Goal: Task Accomplishment & Management: Complete application form

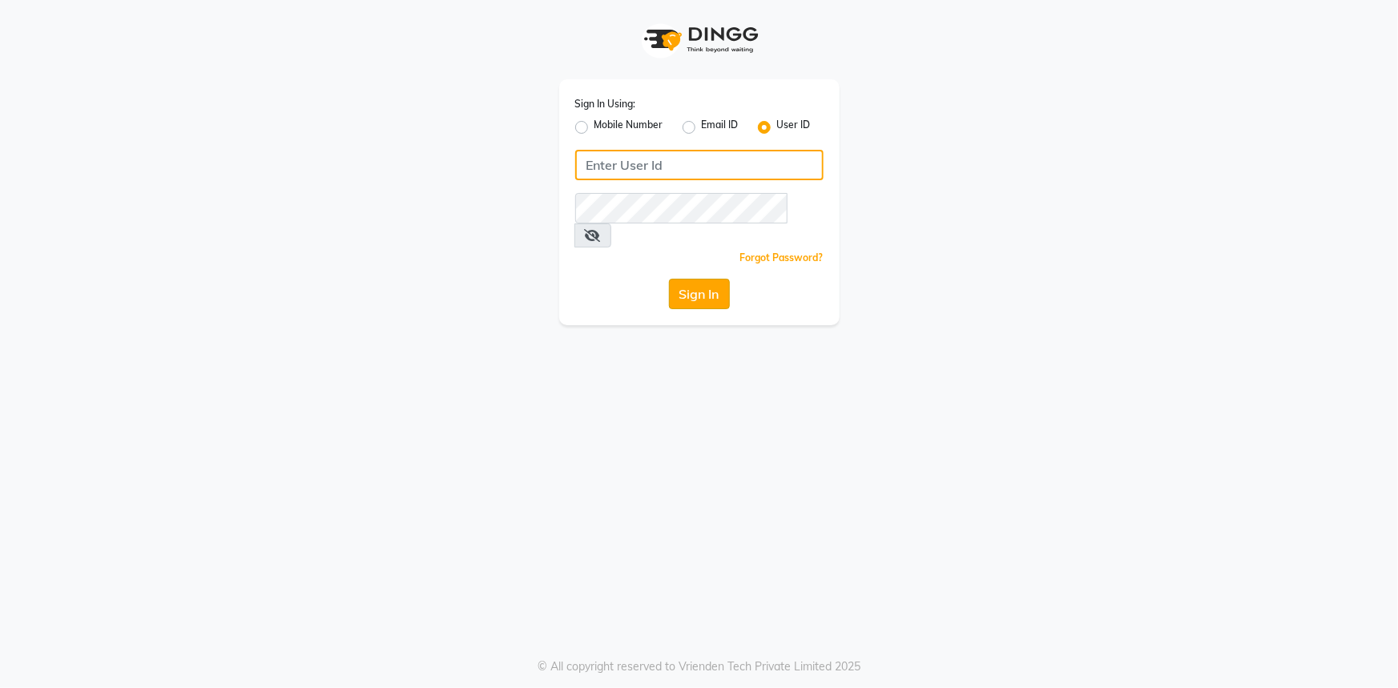
type input "e3346-01"
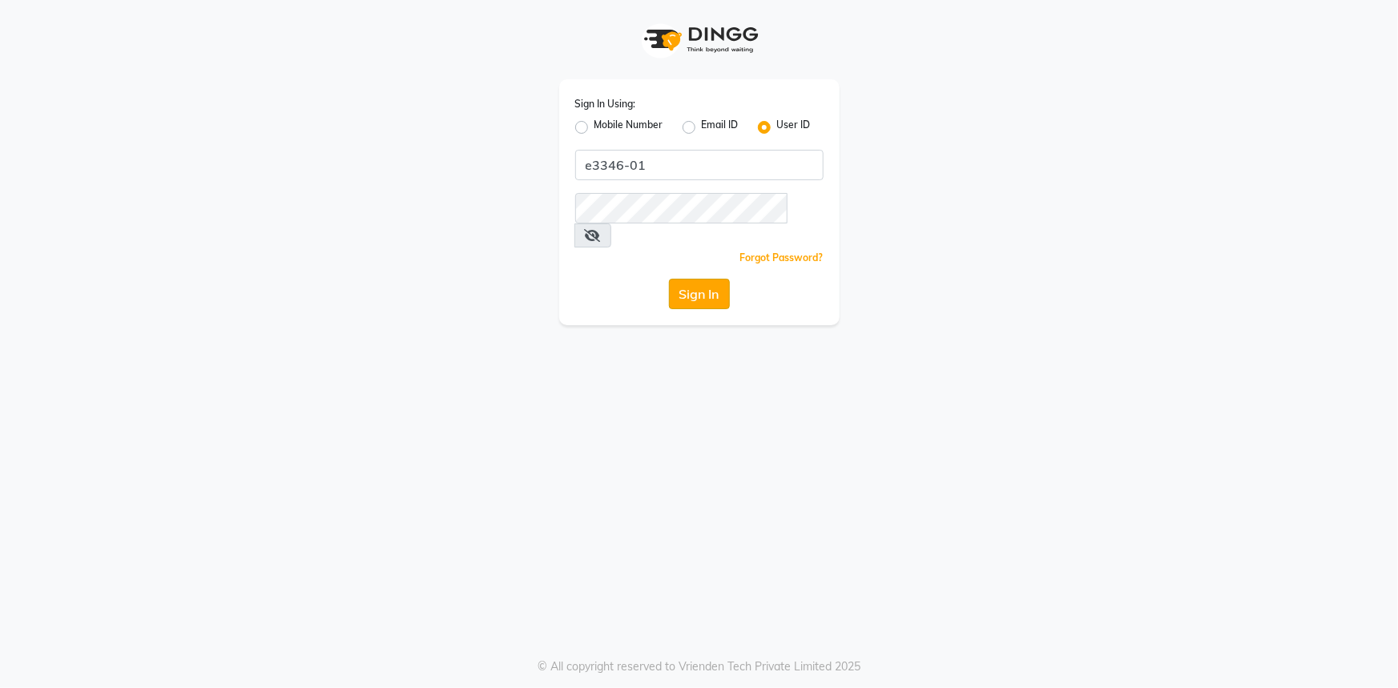
click at [707, 279] on button "Sign In" at bounding box center [699, 294] width 61 height 30
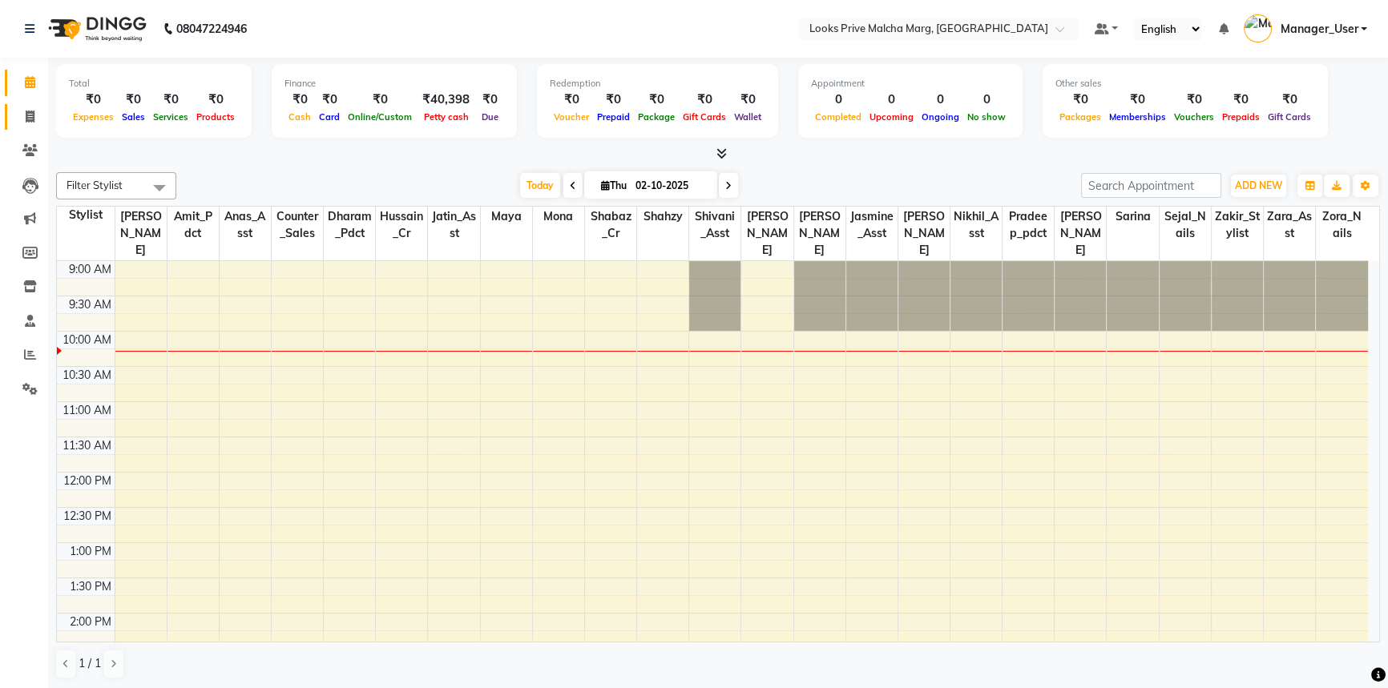
click at [36, 111] on span at bounding box center [30, 117] width 28 height 18
select select "service"
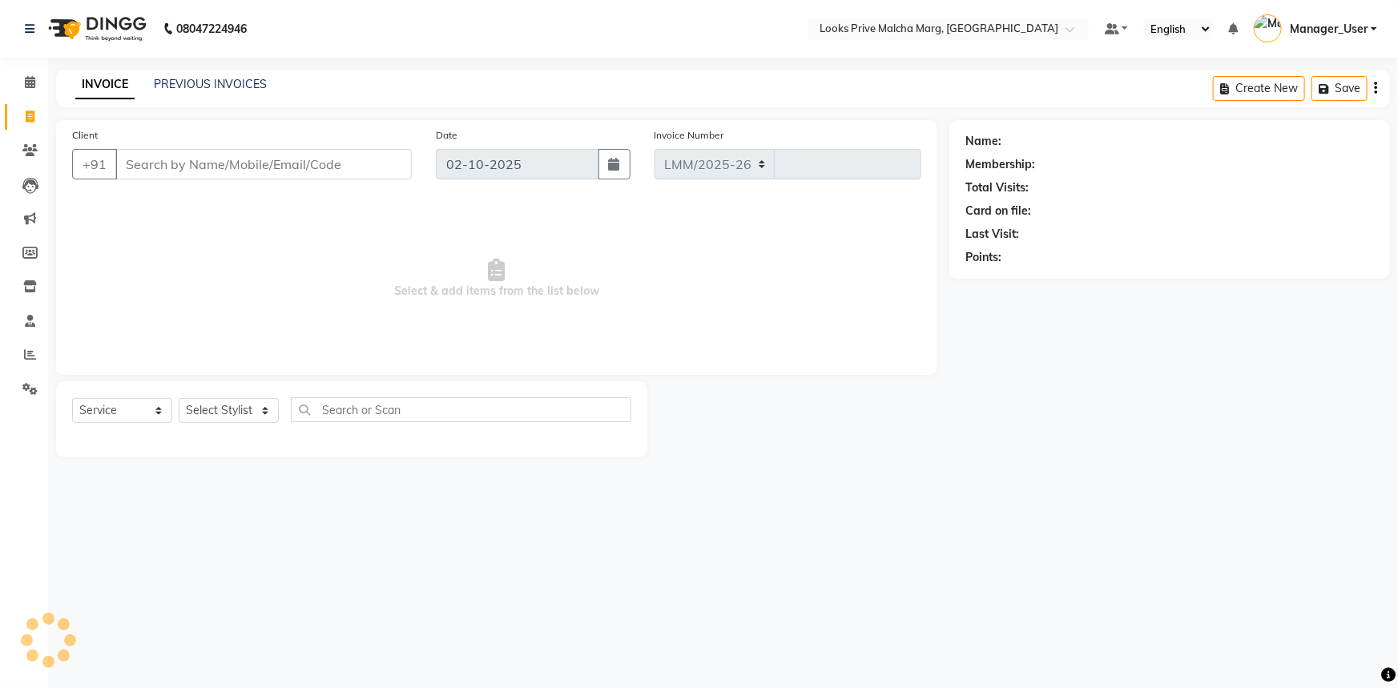
select select "7648"
type input "5187"
click at [34, 353] on icon at bounding box center [30, 355] width 12 height 12
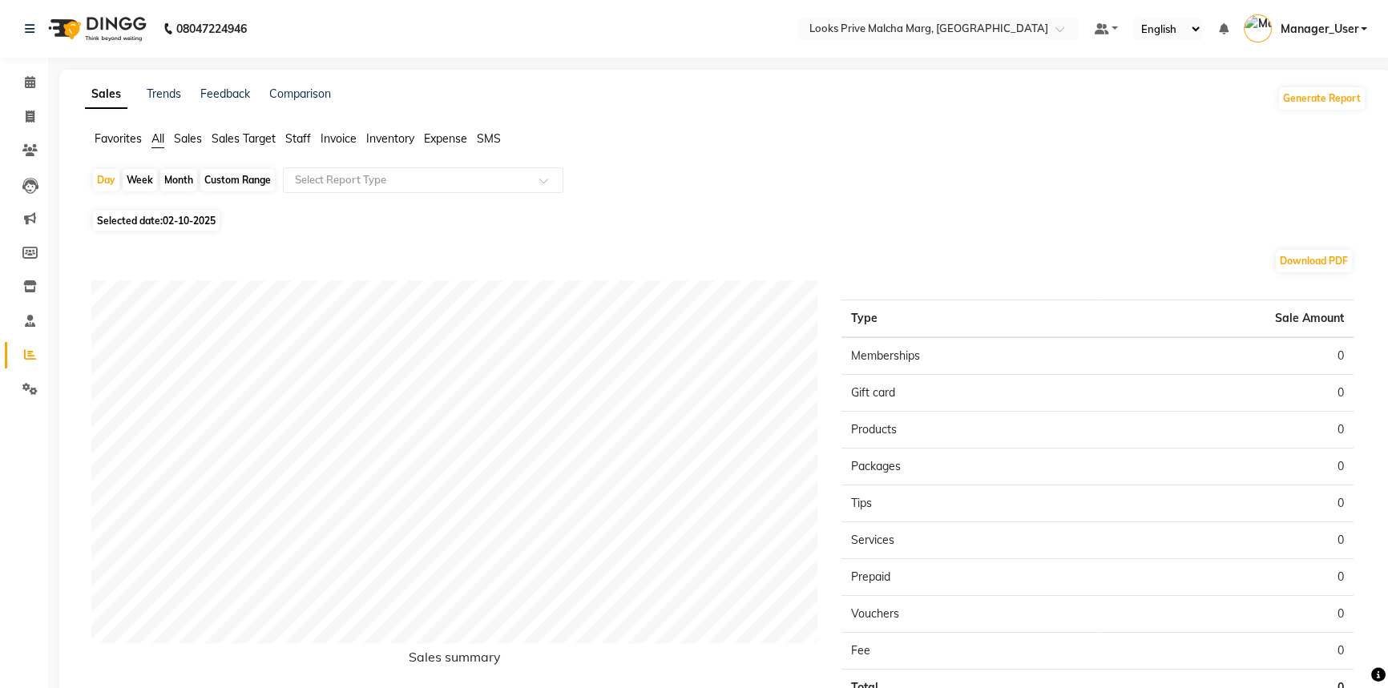
click at [292, 136] on span "Staff" at bounding box center [298, 138] width 26 height 14
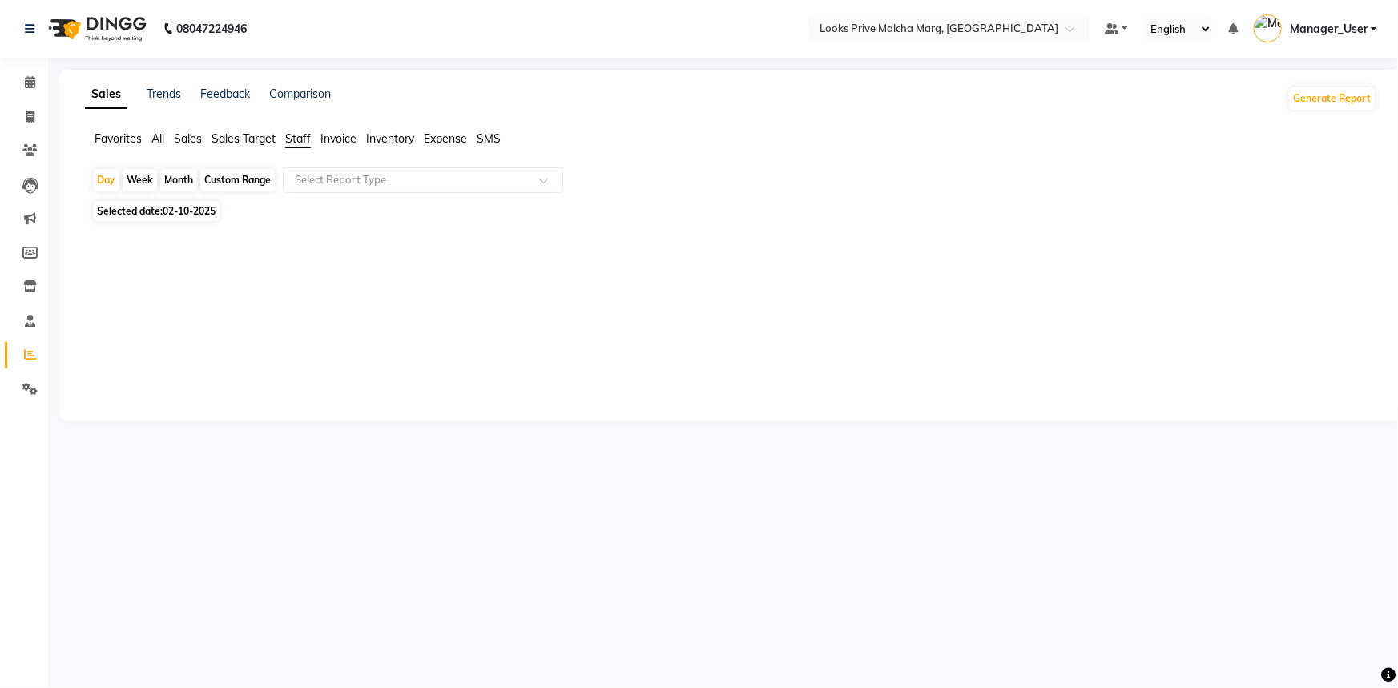
click at [205, 208] on span "02-10-2025" at bounding box center [189, 211] width 53 height 12
select select "10"
select select "2025"
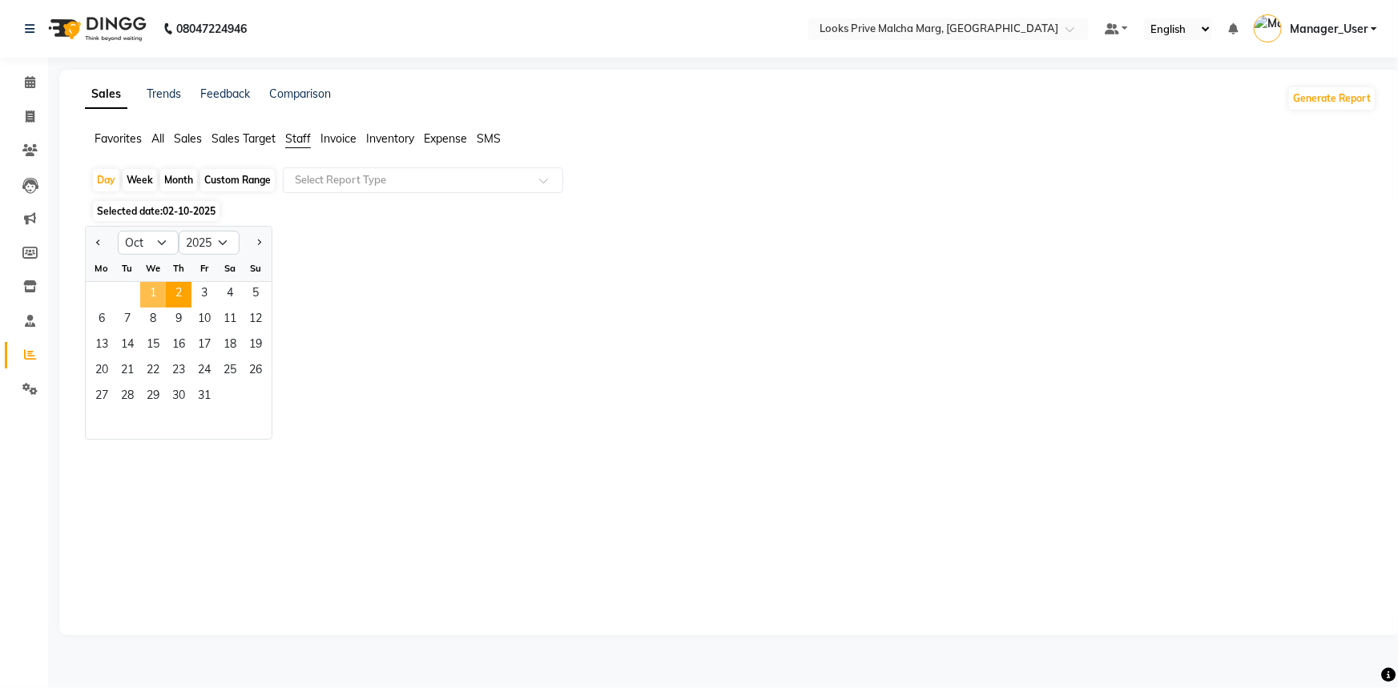
click at [155, 296] on span "1" at bounding box center [153, 295] width 26 height 26
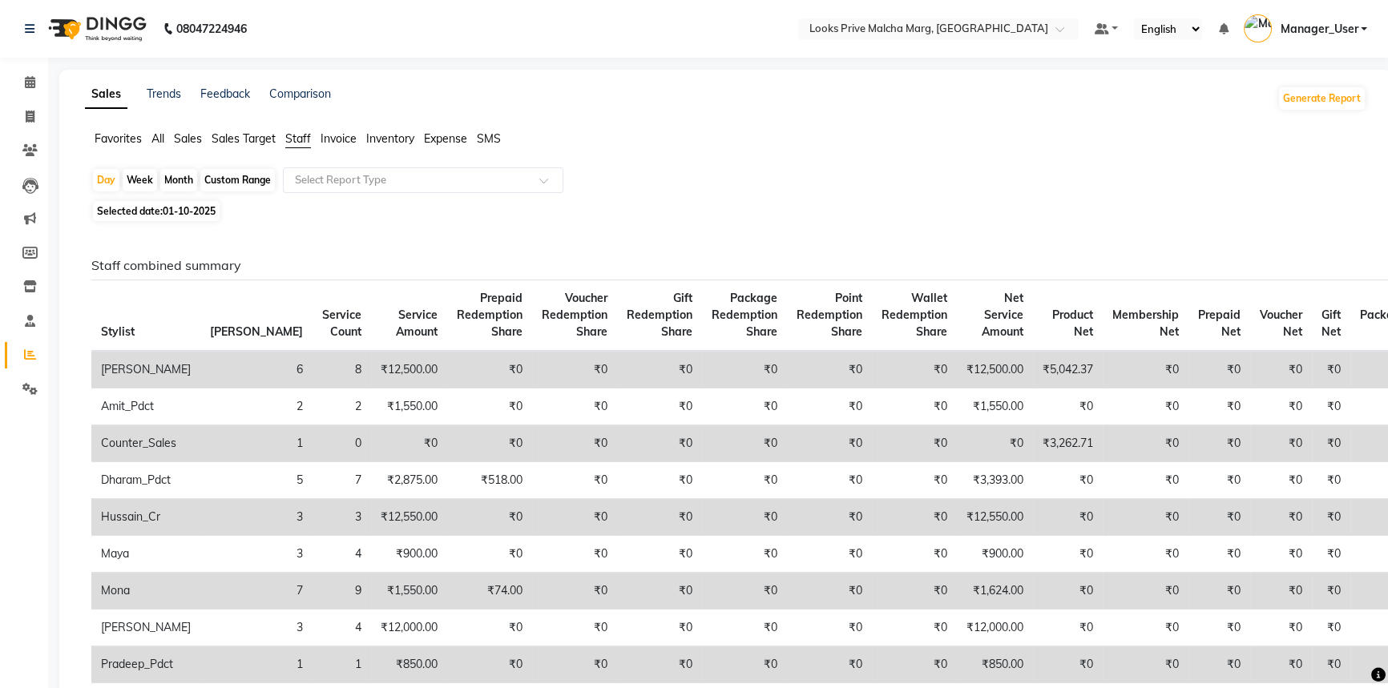
click at [228, 140] on span "Sales Target" at bounding box center [244, 138] width 64 height 14
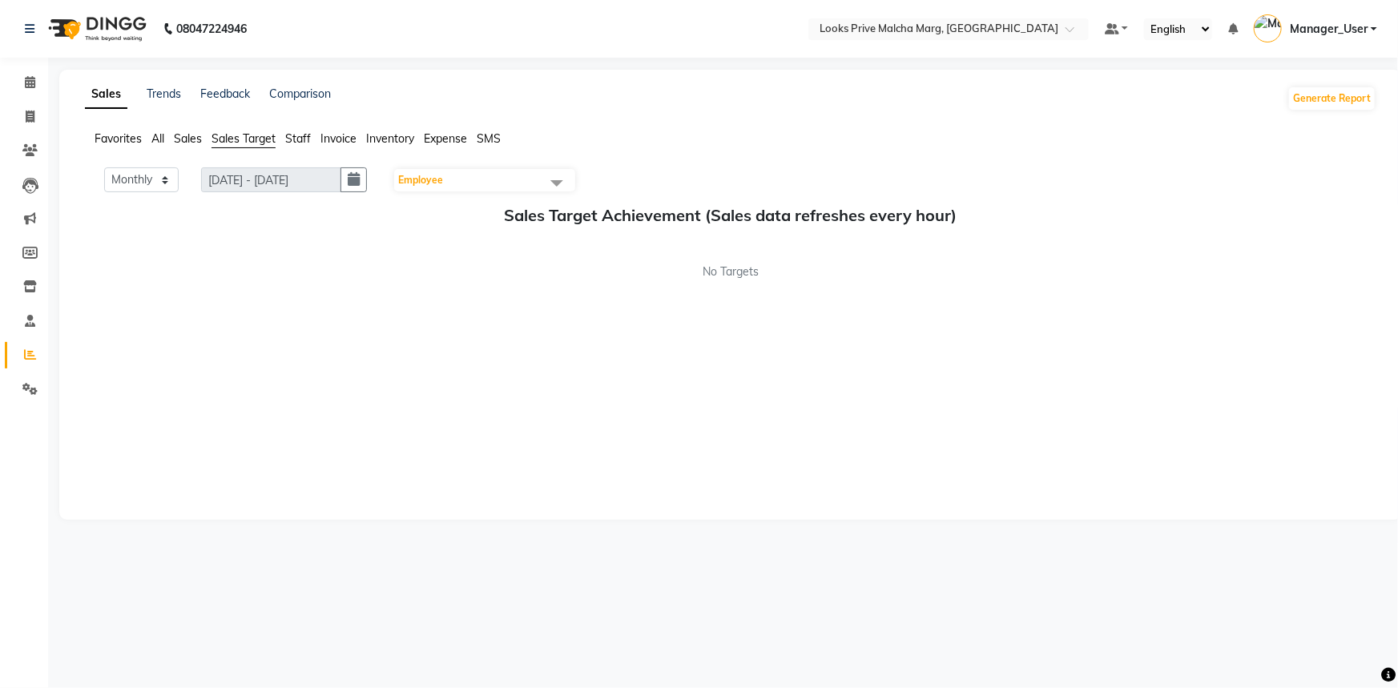
click at [182, 144] on span "Sales" at bounding box center [188, 138] width 28 height 14
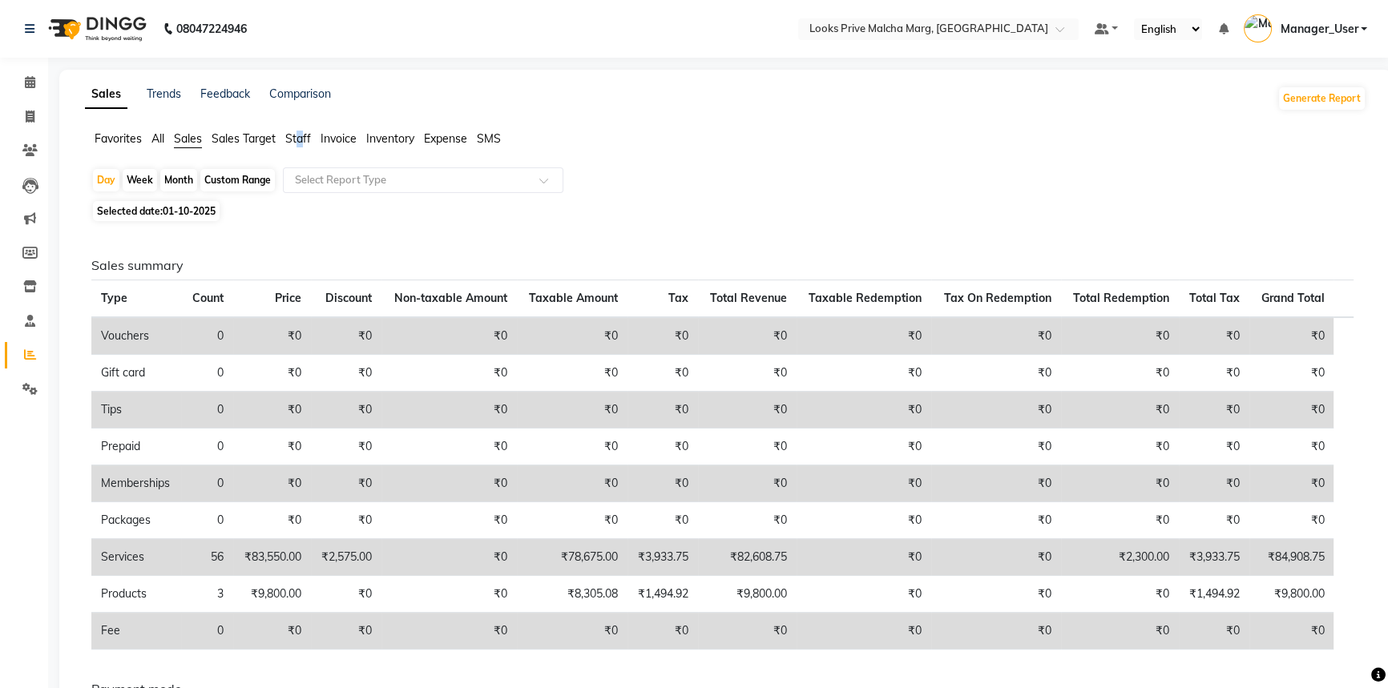
click at [301, 137] on span "Staff" at bounding box center [298, 138] width 26 height 14
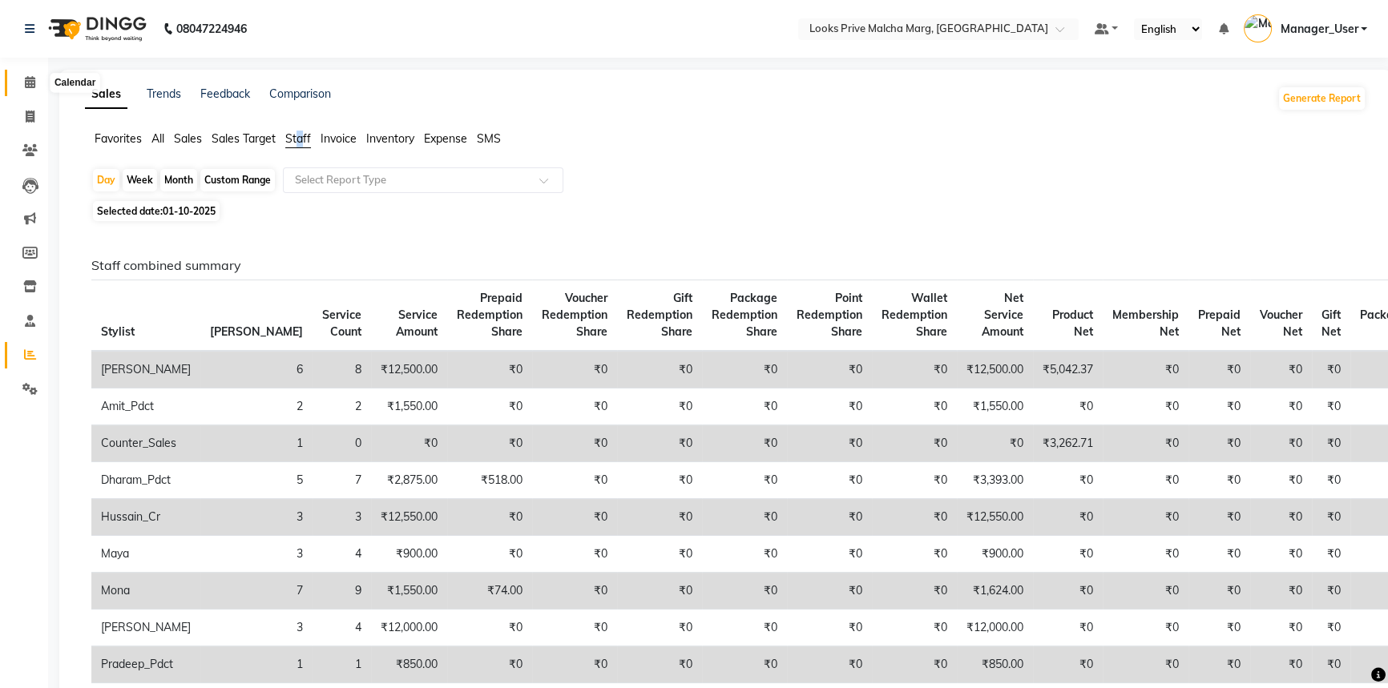
click at [32, 88] on span at bounding box center [30, 83] width 28 height 18
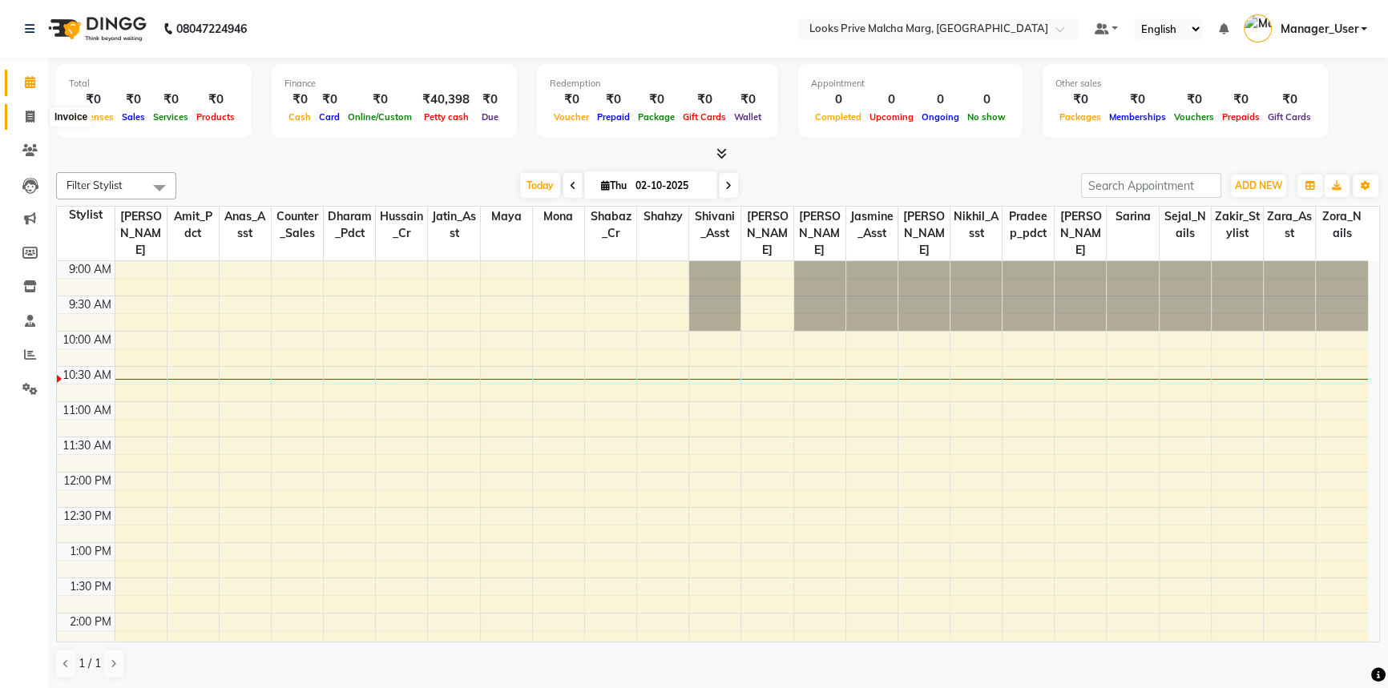
click at [32, 120] on icon at bounding box center [30, 117] width 9 height 12
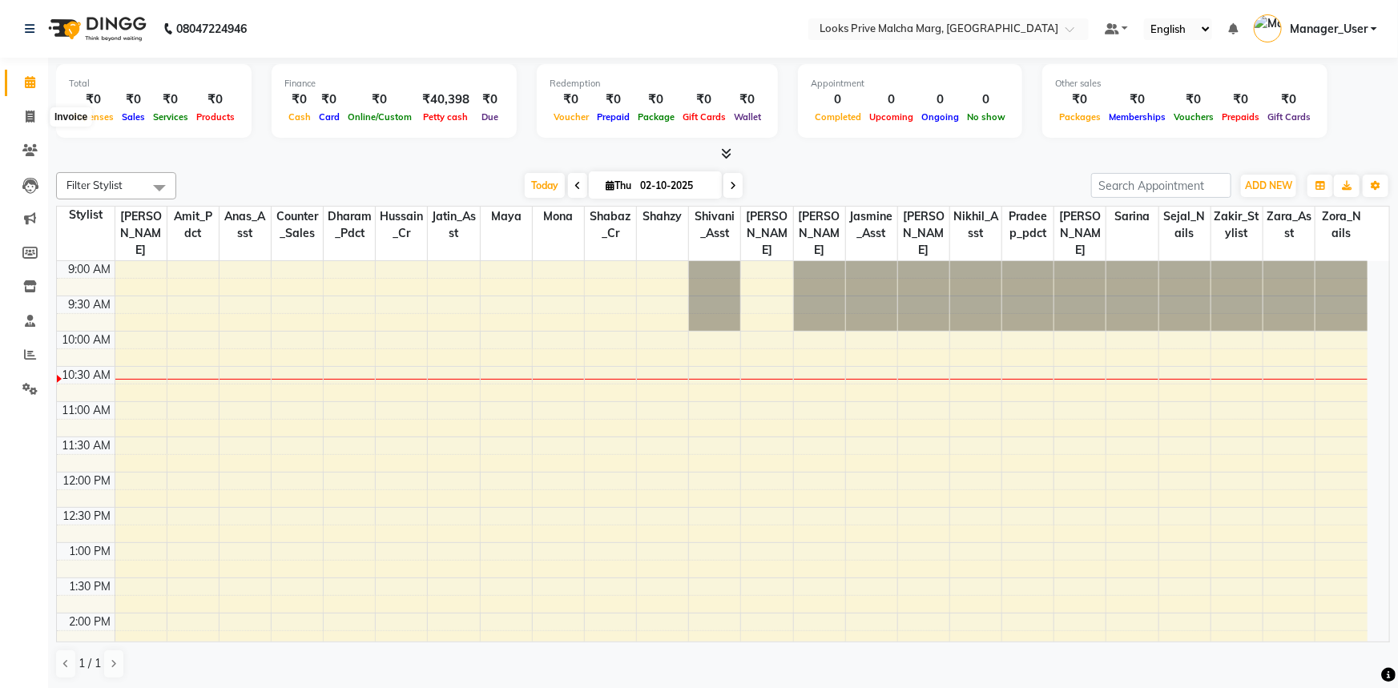
select select "service"
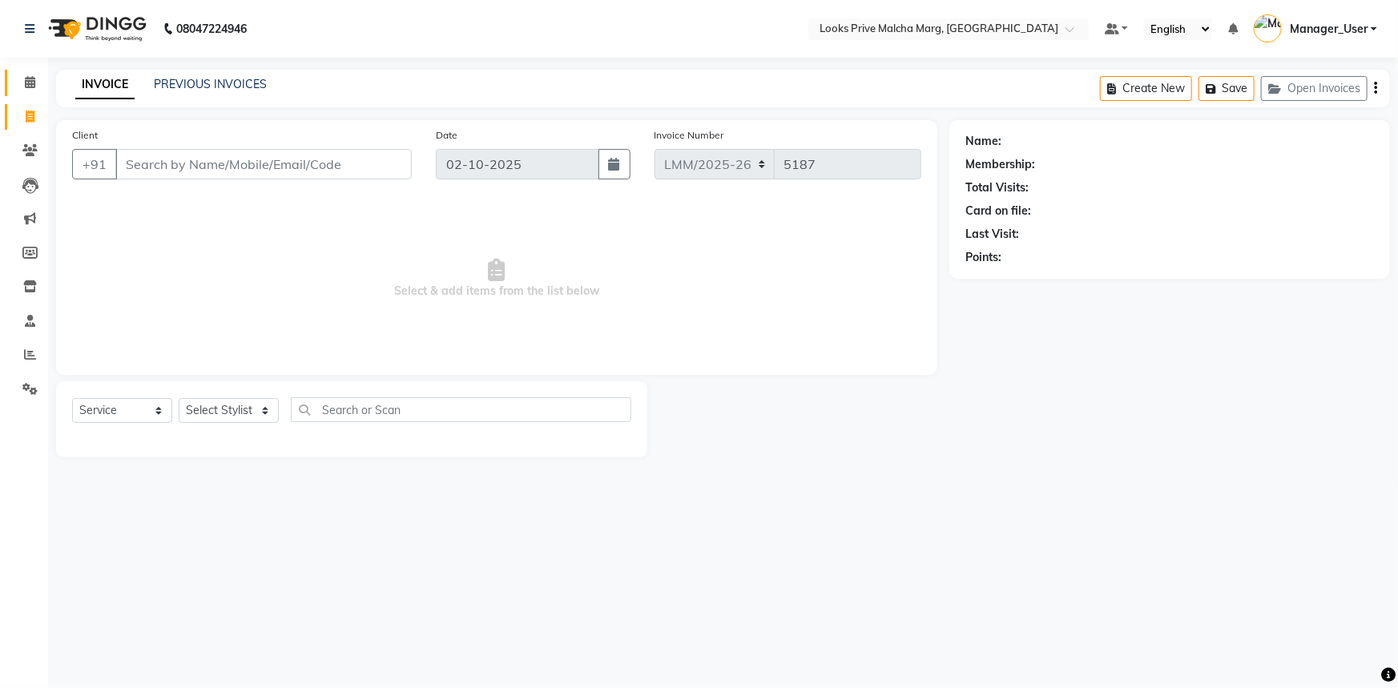
click at [30, 71] on link "Calendar" at bounding box center [24, 83] width 38 height 26
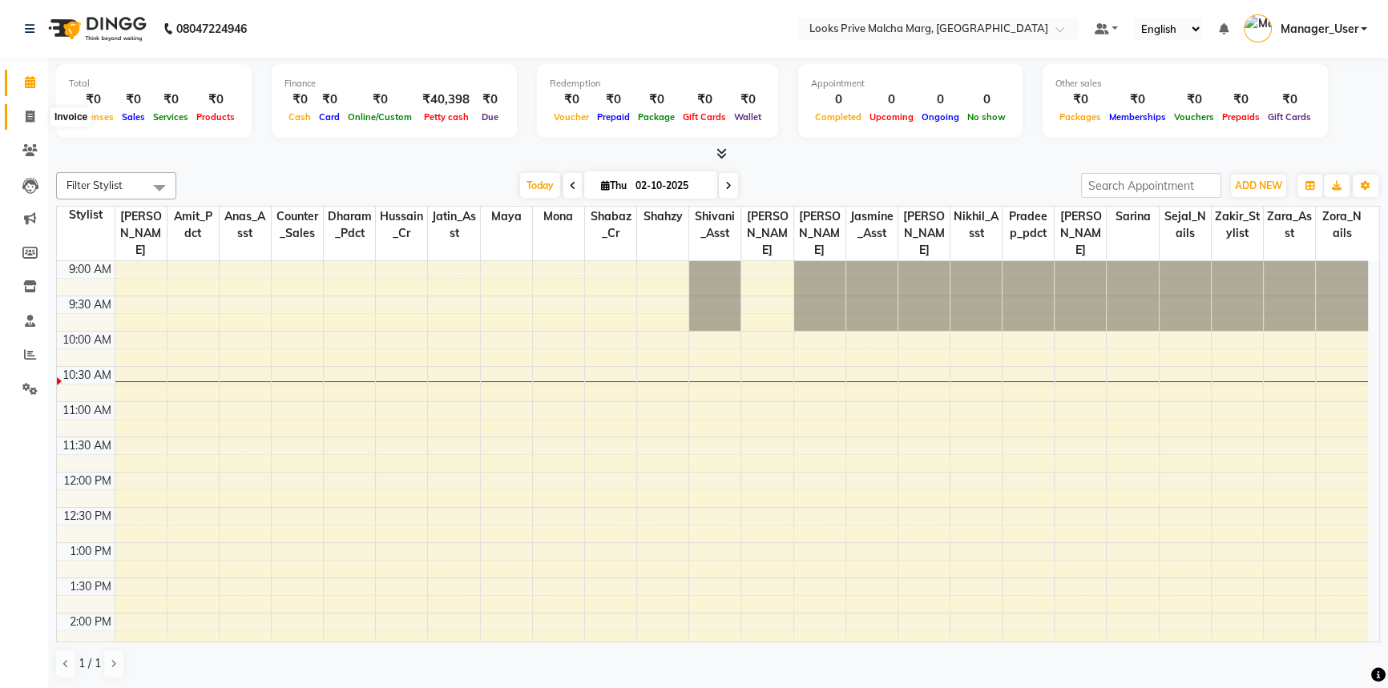
click at [32, 112] on icon at bounding box center [30, 117] width 9 height 12
select select "service"
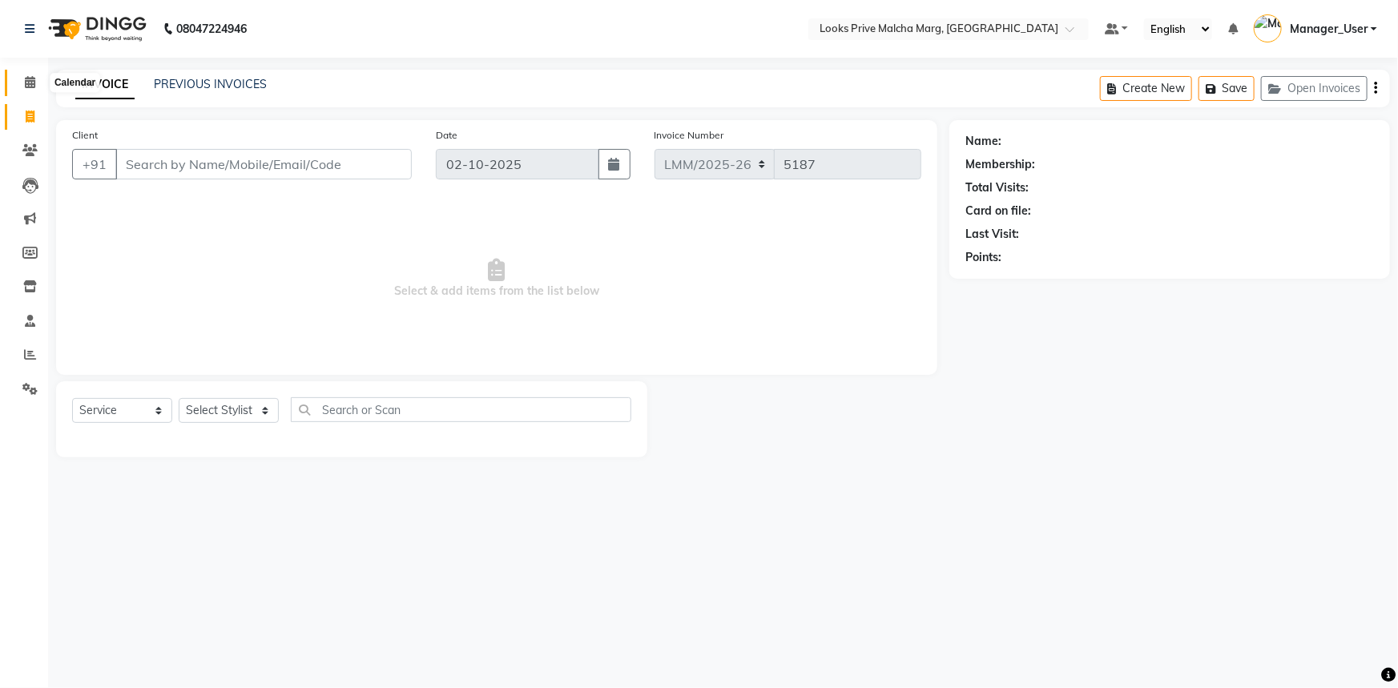
click at [14, 80] on link "Calendar" at bounding box center [24, 83] width 38 height 26
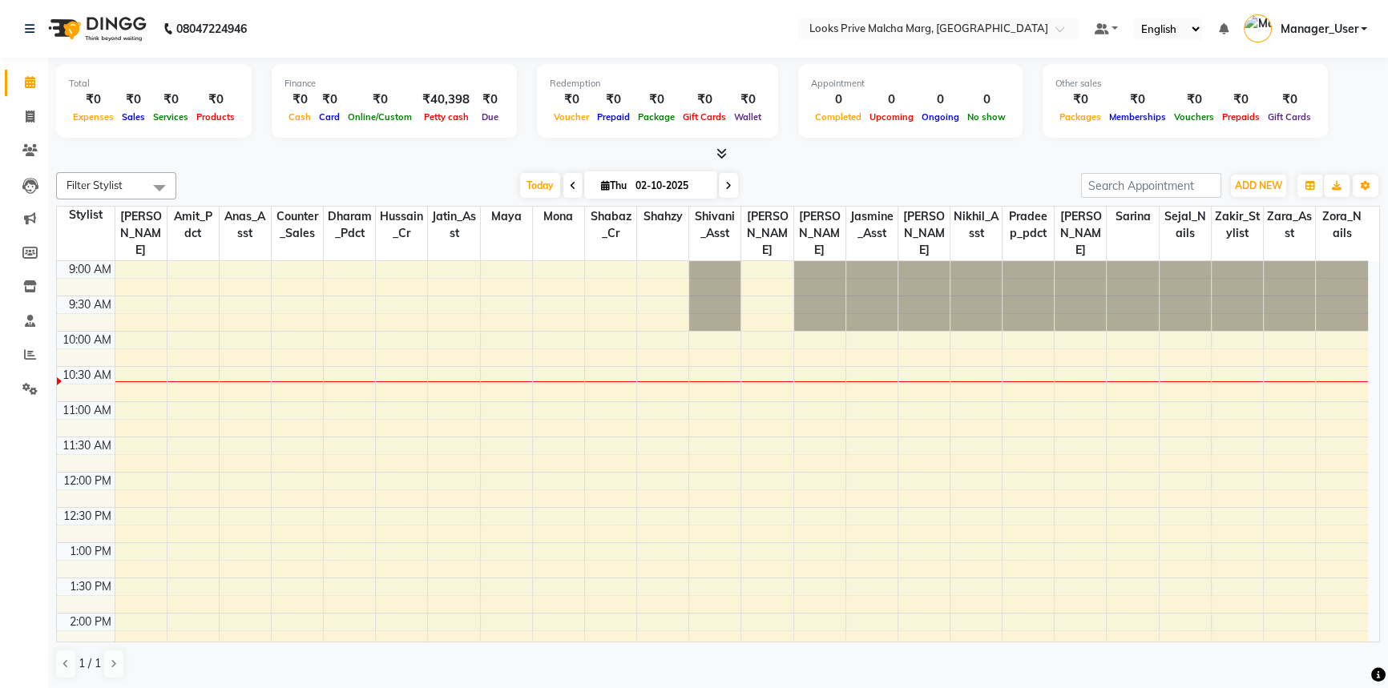
click at [571, 185] on span at bounding box center [572, 185] width 19 height 25
type input "01-10-2025"
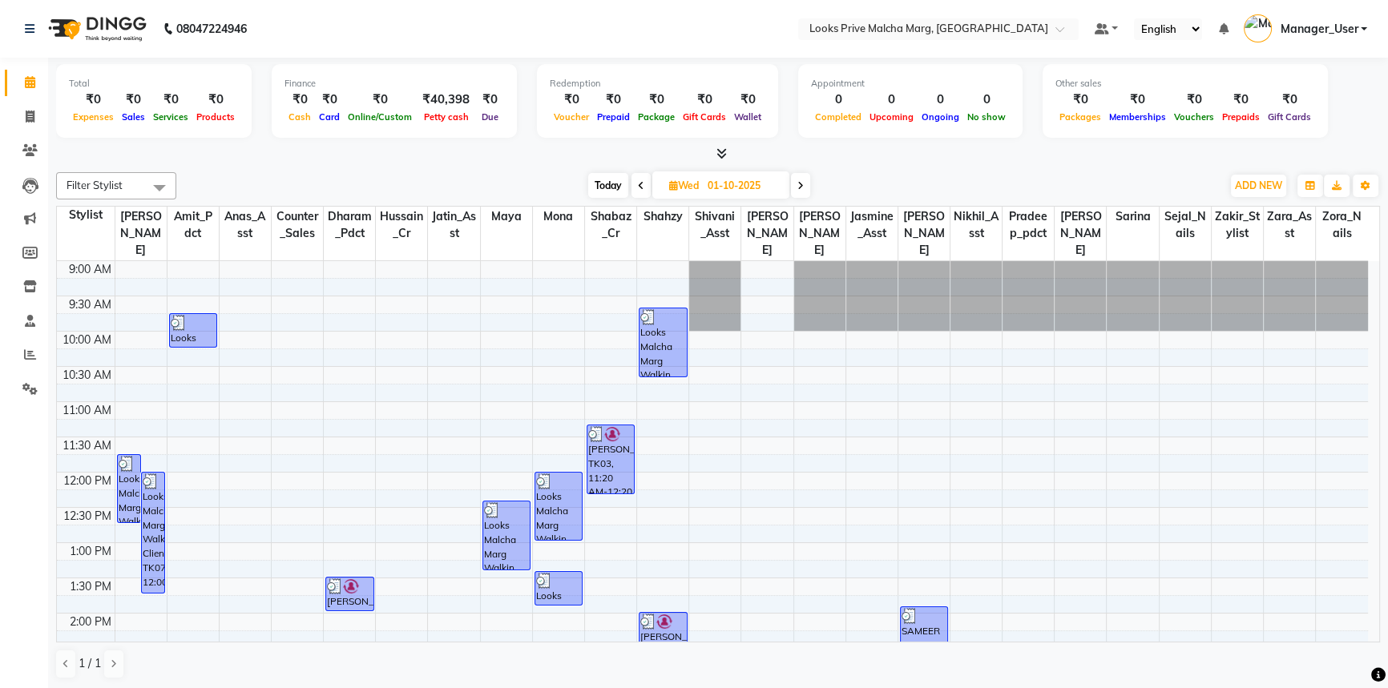
click at [246, 152] on div at bounding box center [718, 154] width 1324 height 17
click at [723, 155] on icon at bounding box center [721, 153] width 10 height 12
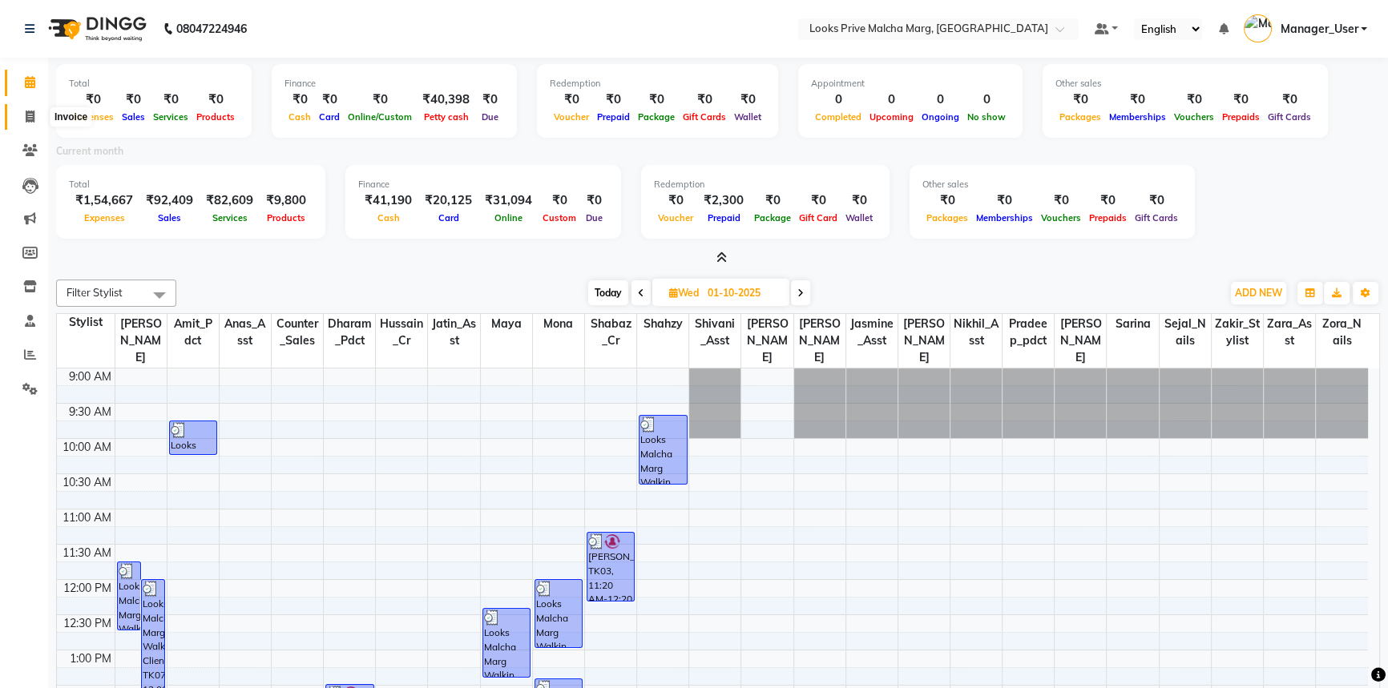
click at [27, 124] on span at bounding box center [30, 117] width 28 height 18
select select "service"
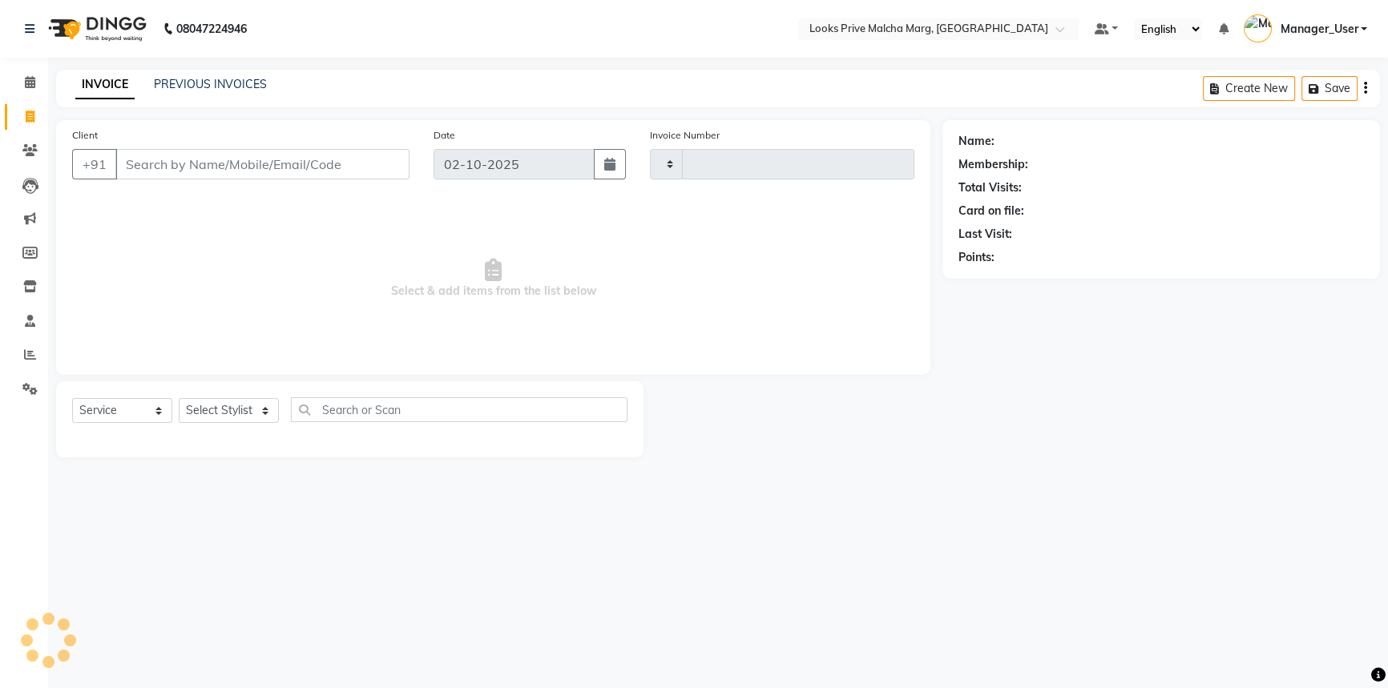
type input "5187"
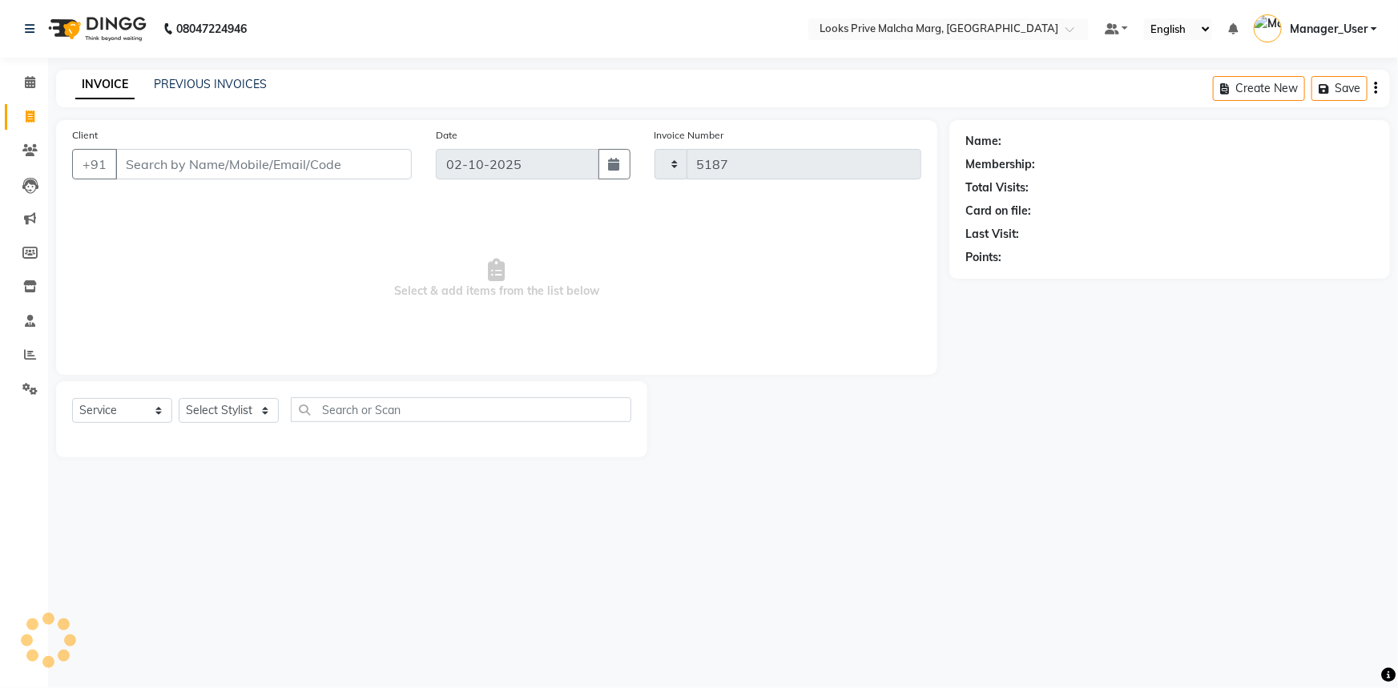
select select "7648"
click at [33, 87] on icon at bounding box center [30, 82] width 10 height 12
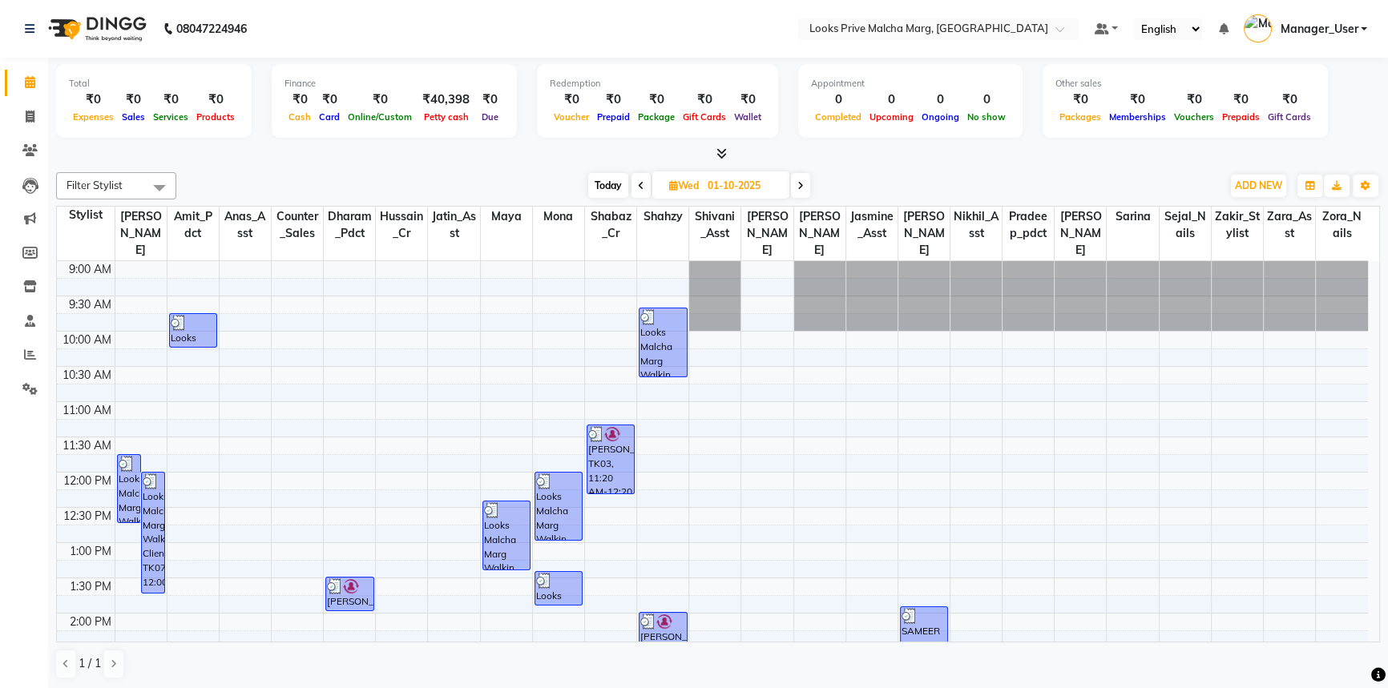
click at [800, 188] on icon at bounding box center [800, 186] width 6 height 10
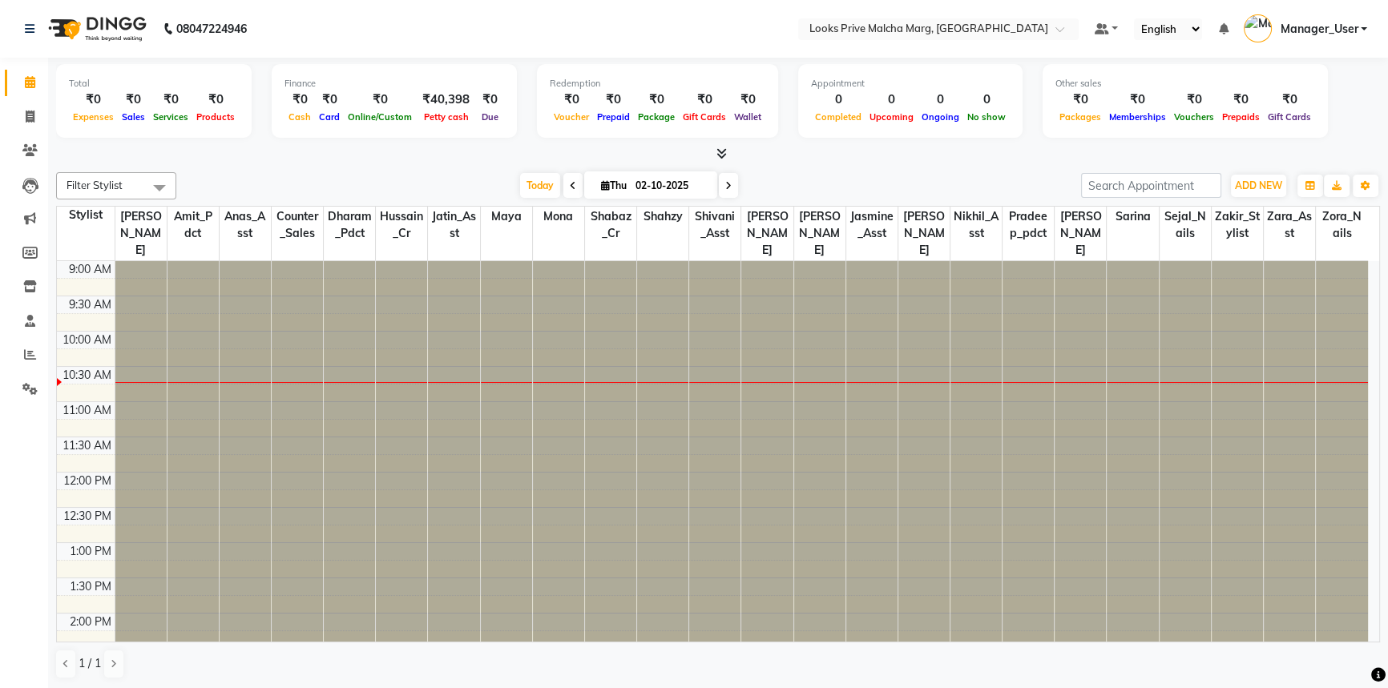
scroll to position [71, 0]
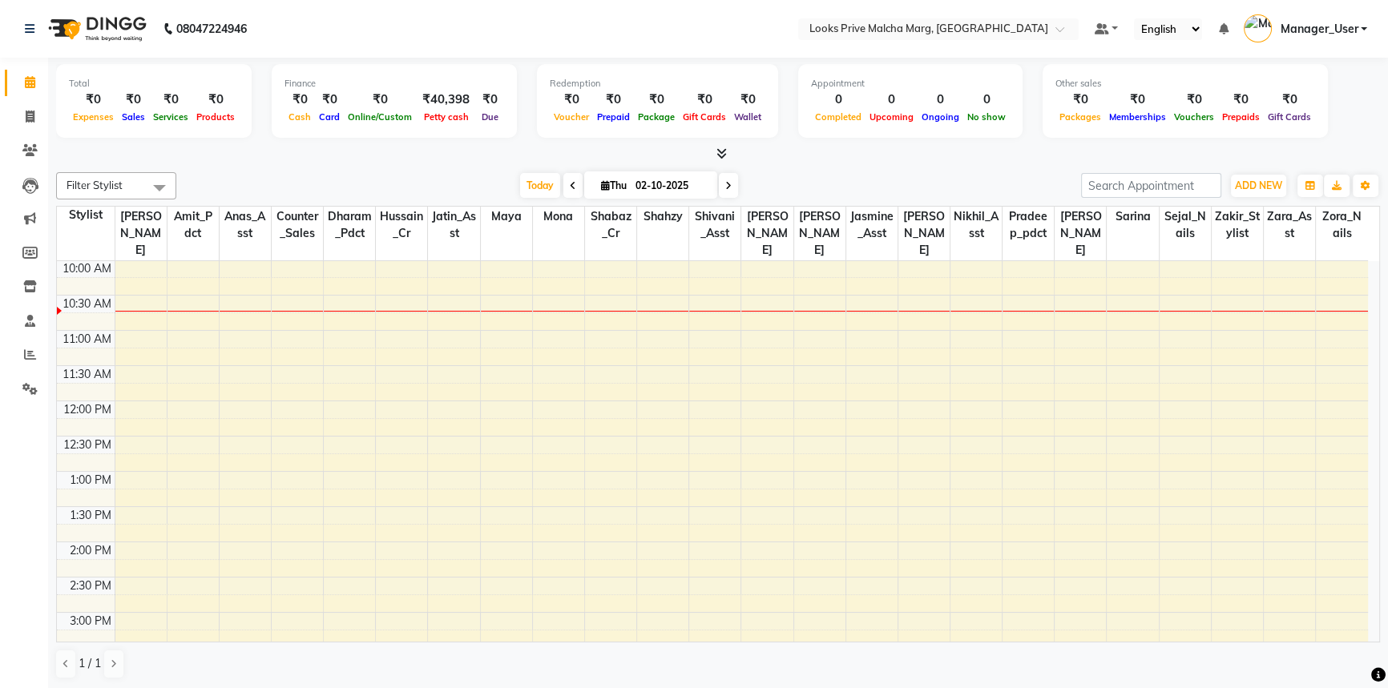
click at [961, 161] on div at bounding box center [718, 154] width 1324 height 17
click at [570, 187] on icon at bounding box center [573, 186] width 6 height 10
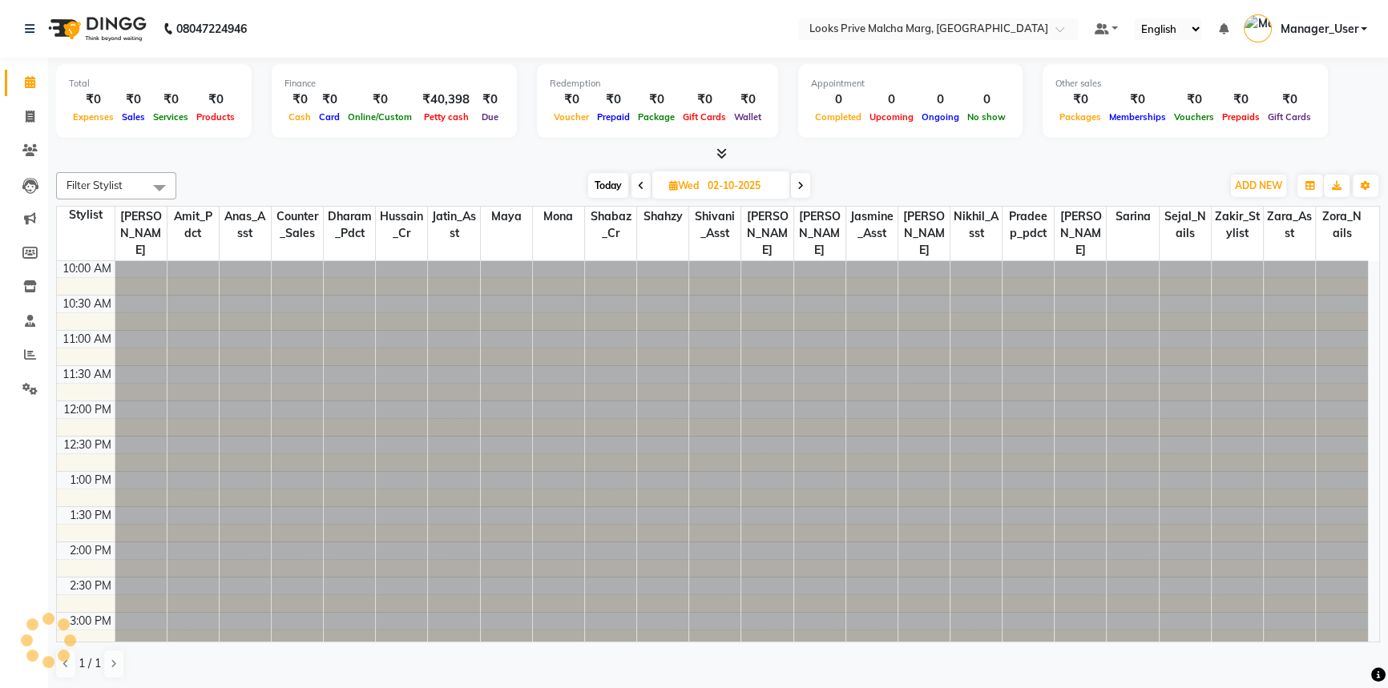
type input "01-10-2025"
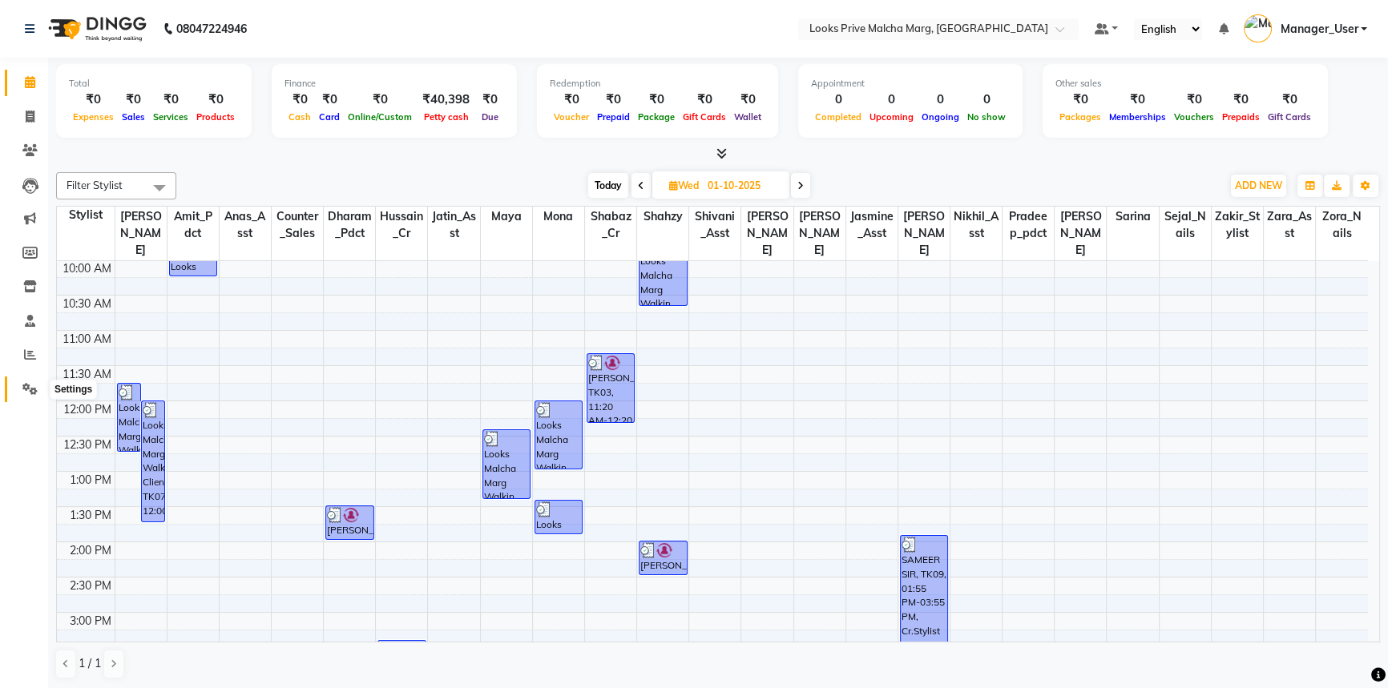
click at [26, 397] on span at bounding box center [30, 390] width 28 height 18
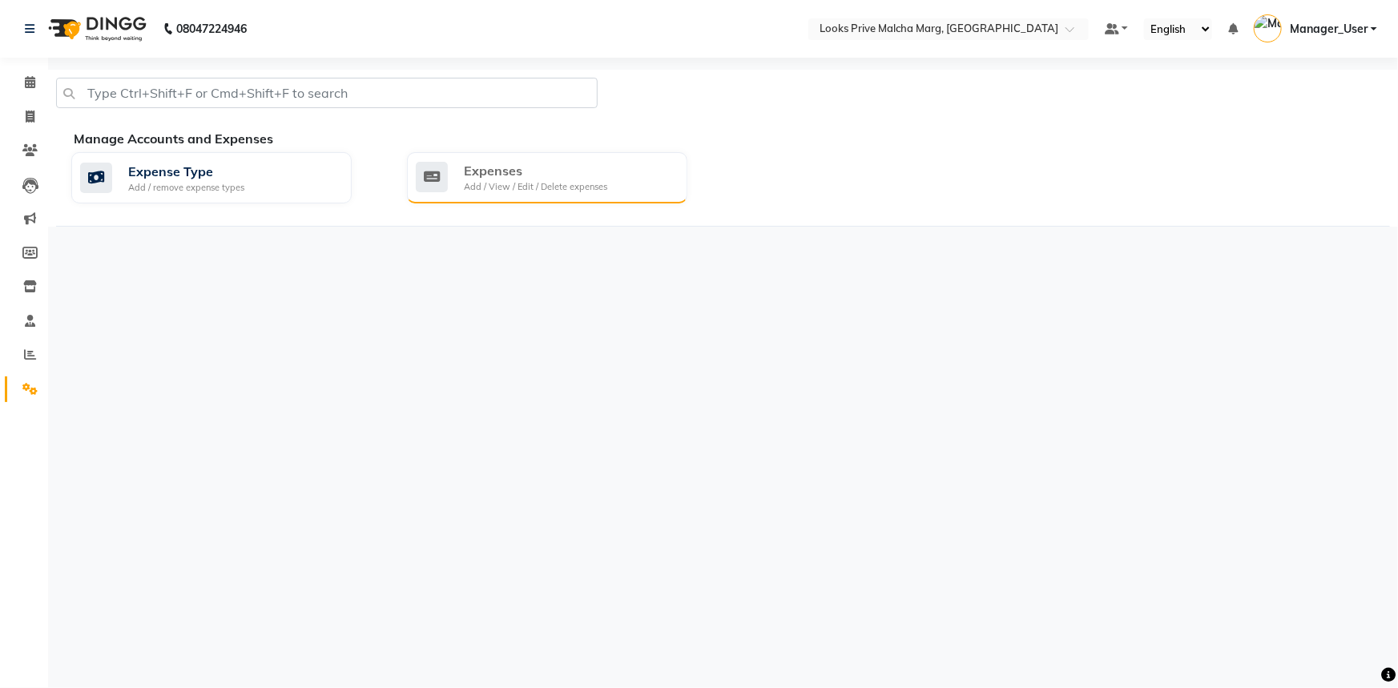
click at [546, 183] on div "Add / View / Edit / Delete expenses" at bounding box center [535, 187] width 143 height 14
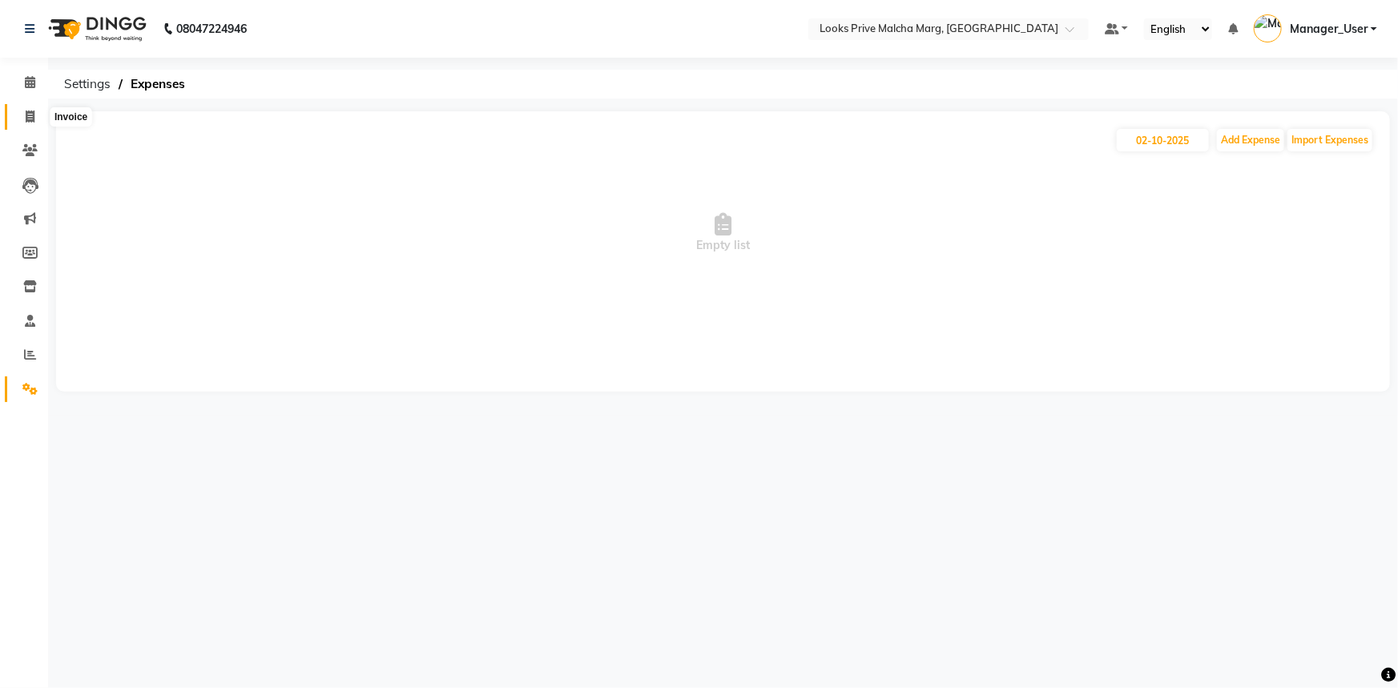
click at [28, 114] on icon at bounding box center [30, 117] width 9 height 12
select select "service"
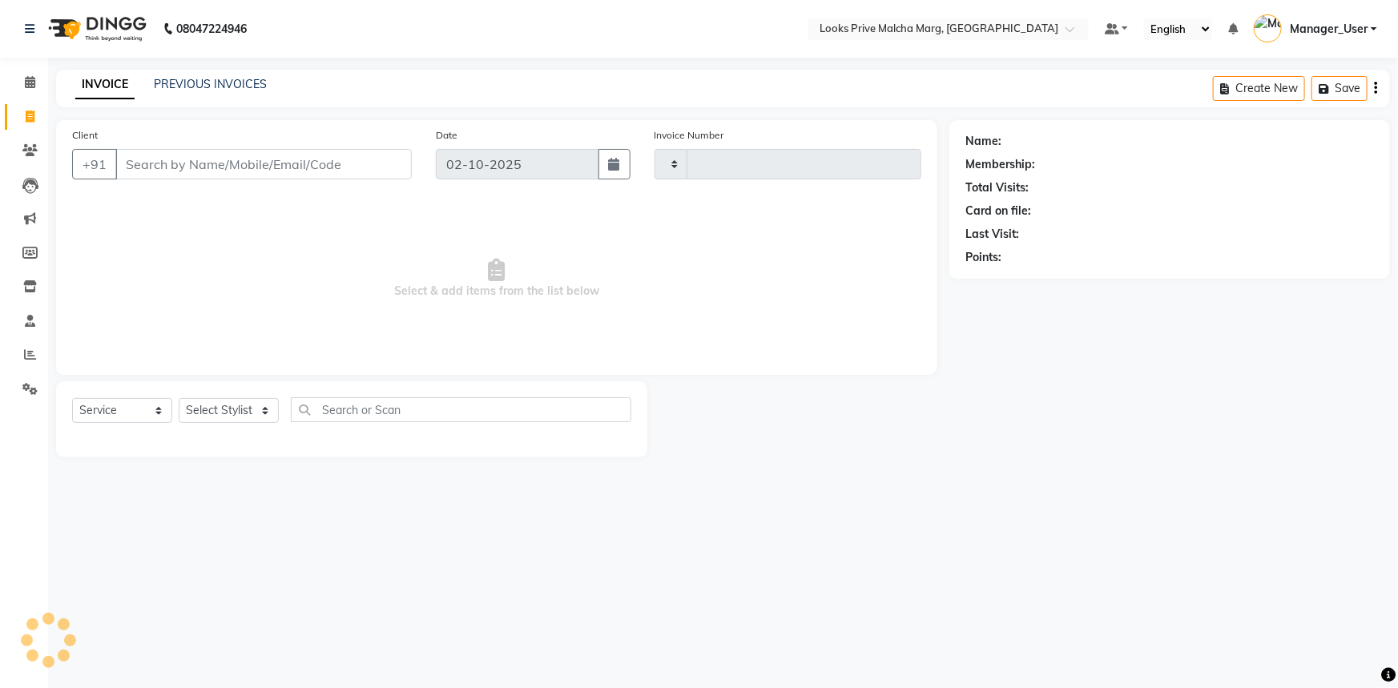
type input "5187"
select select "7648"
click at [188, 168] on input "Client" at bounding box center [263, 164] width 296 height 30
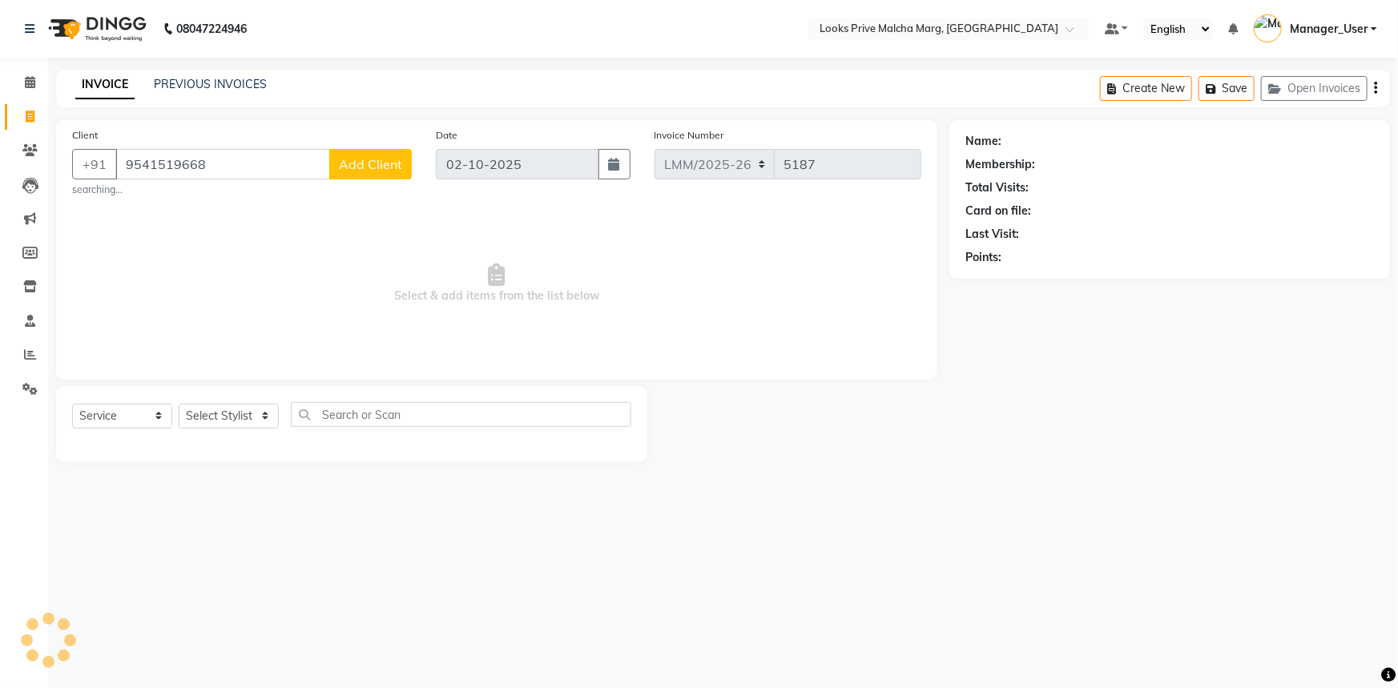
type input "9541519668"
click at [357, 175] on button "Add Client" at bounding box center [370, 164] width 83 height 30
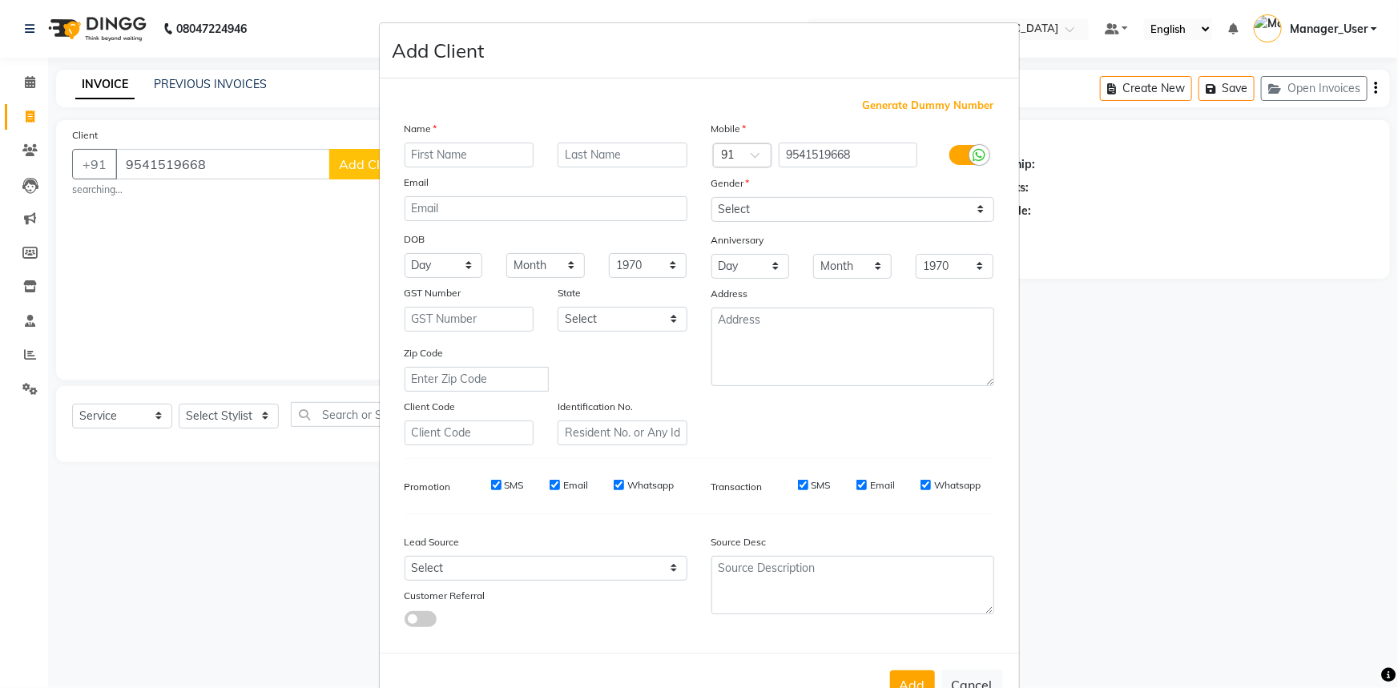
click at [514, 152] on input "text" at bounding box center [470, 155] width 130 height 25
type input "killat"
click at [569, 154] on input "text" at bounding box center [623, 155] width 130 height 25
type input "."
click at [409, 152] on input "killat" at bounding box center [470, 155] width 130 height 25
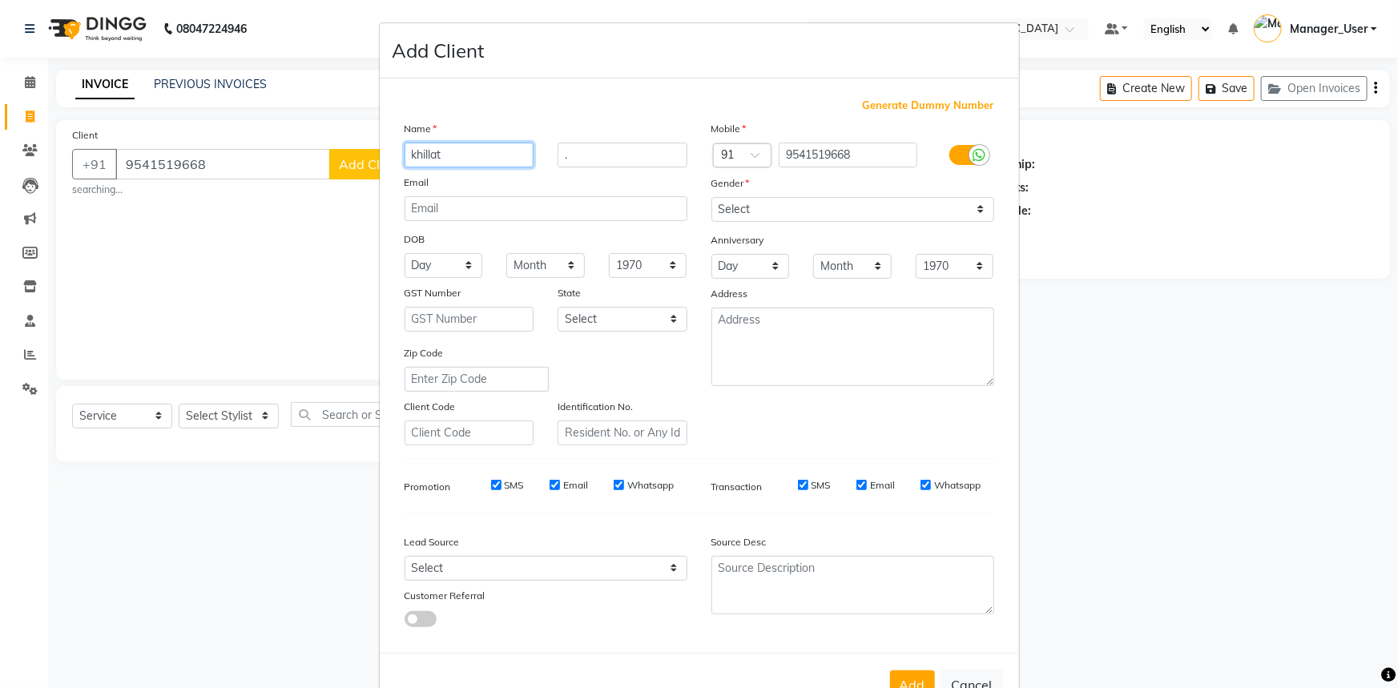
type input "khillat"
click at [882, 202] on select "Select [DEMOGRAPHIC_DATA] [DEMOGRAPHIC_DATA] Other Prefer Not To Say" at bounding box center [852, 209] width 283 height 25
select select "[DEMOGRAPHIC_DATA]"
click at [711, 197] on select "Select [DEMOGRAPHIC_DATA] [DEMOGRAPHIC_DATA] Other Prefer Not To Say" at bounding box center [852, 209] width 283 height 25
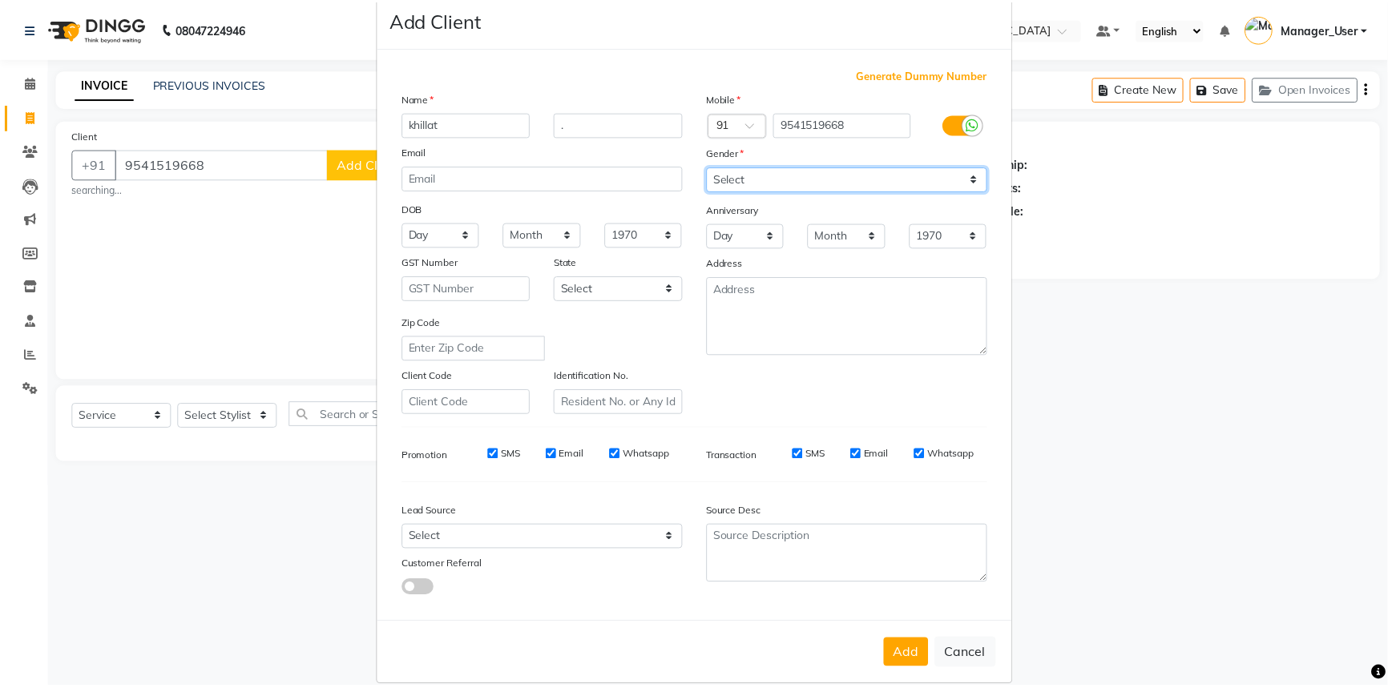
scroll to position [56, 0]
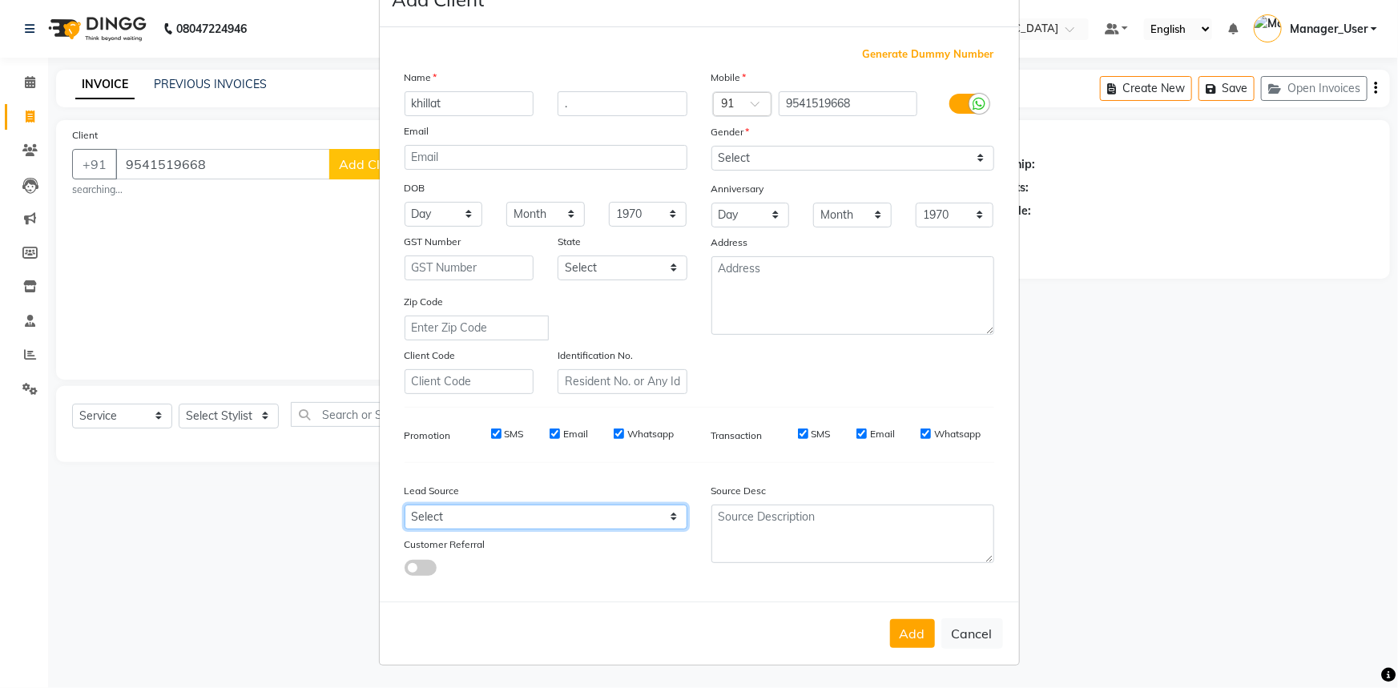
click at [629, 522] on select "Select Walk-in Referral Internet Friend Word of Mouth Advertisement Facebook Ju…" at bounding box center [546, 517] width 283 height 25
click at [805, 334] on div "Mobile Country Code × 91 9541519668 Gender Select [DEMOGRAPHIC_DATA] [DEMOGRAPH…" at bounding box center [852, 231] width 307 height 325
click at [906, 625] on button "Add" at bounding box center [912, 633] width 45 height 29
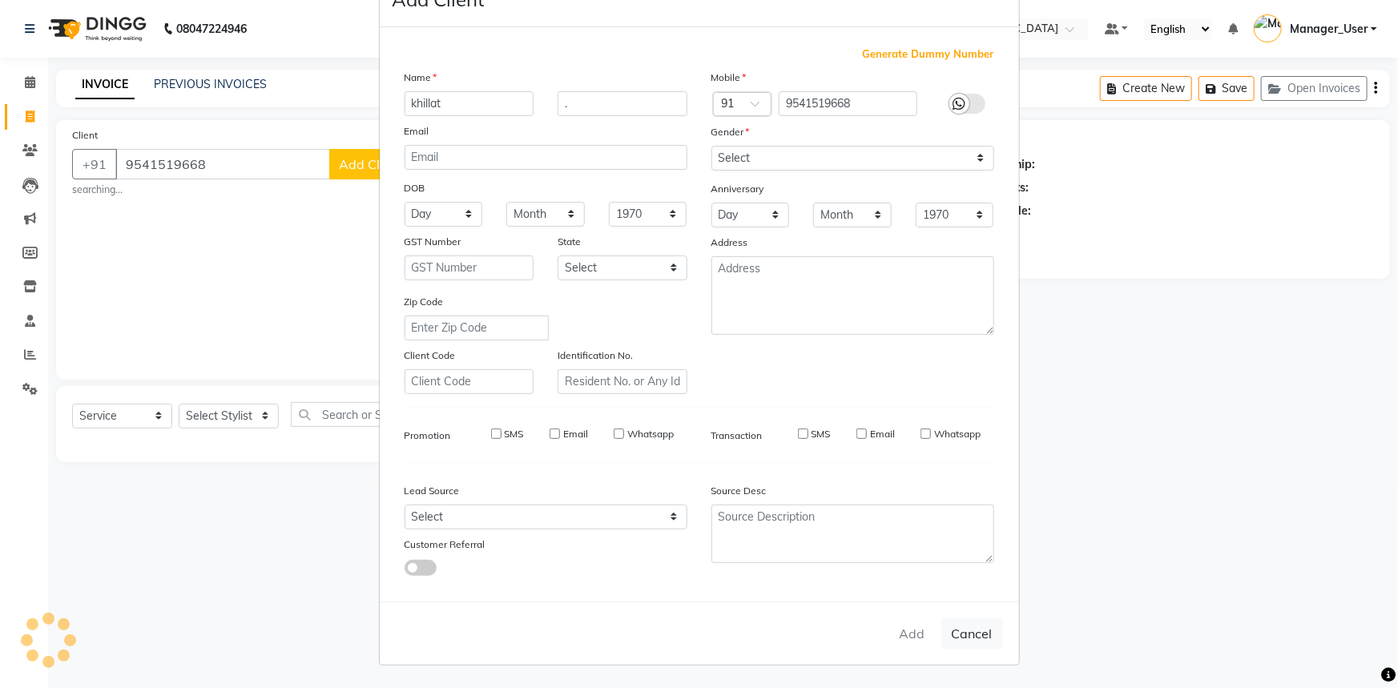
select select
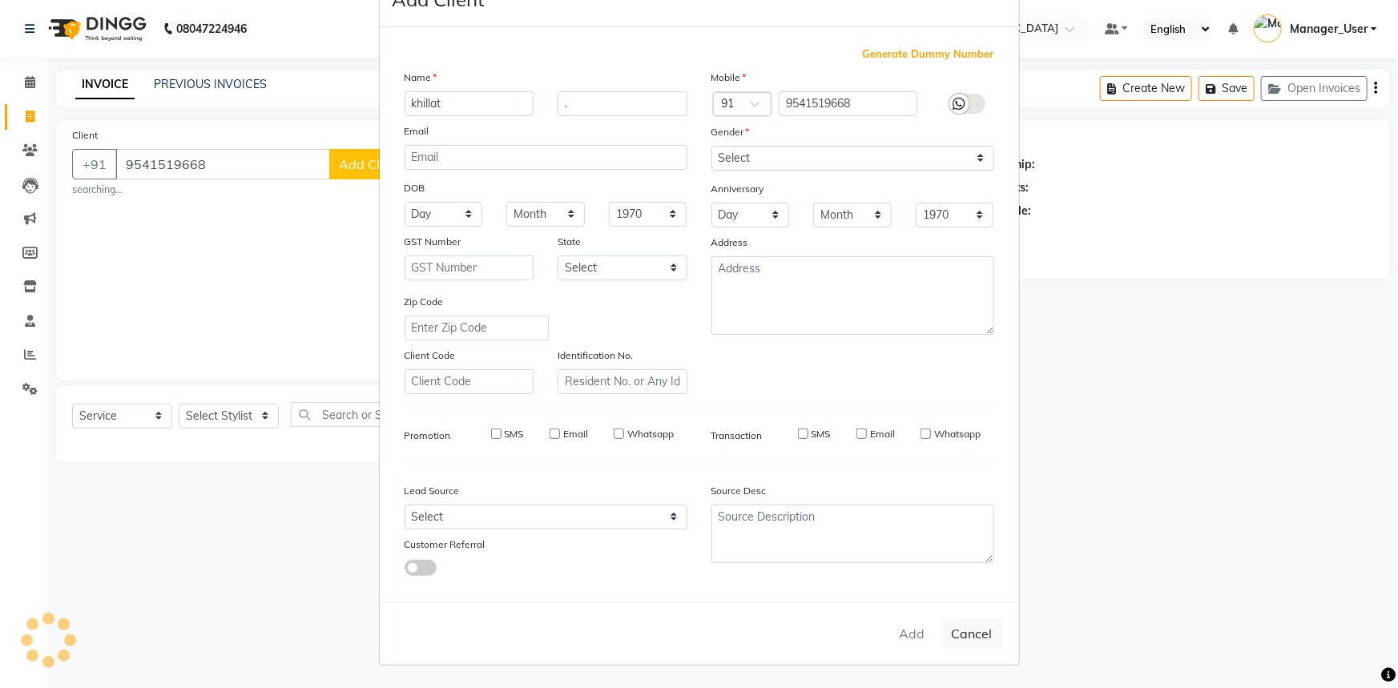
select select
checkbox input "false"
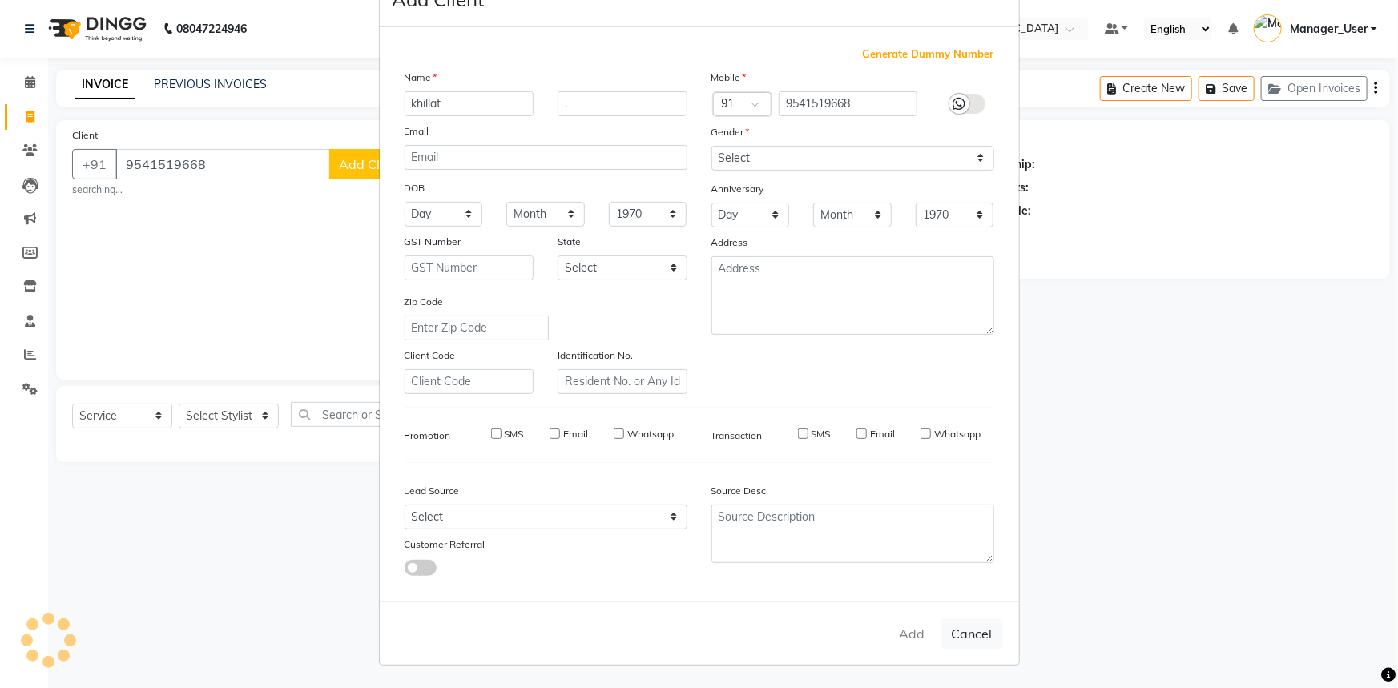
checkbox input "false"
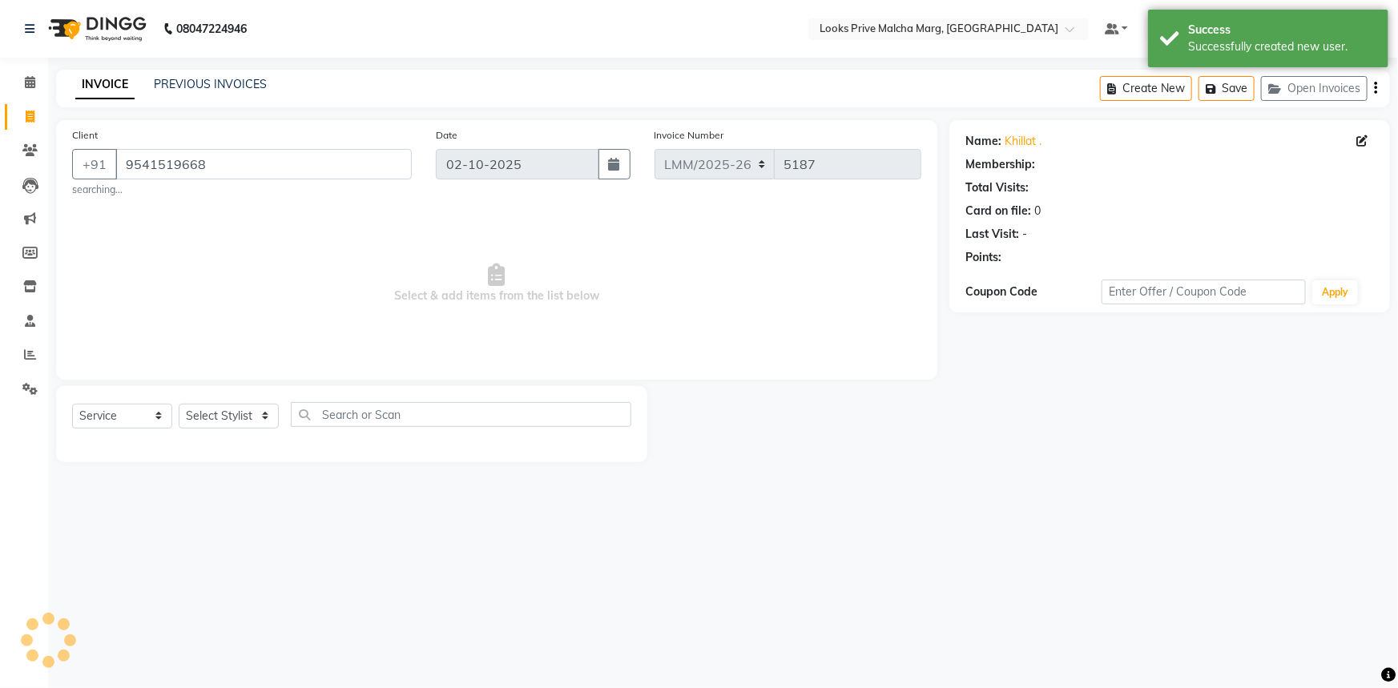
select select "1: Object"
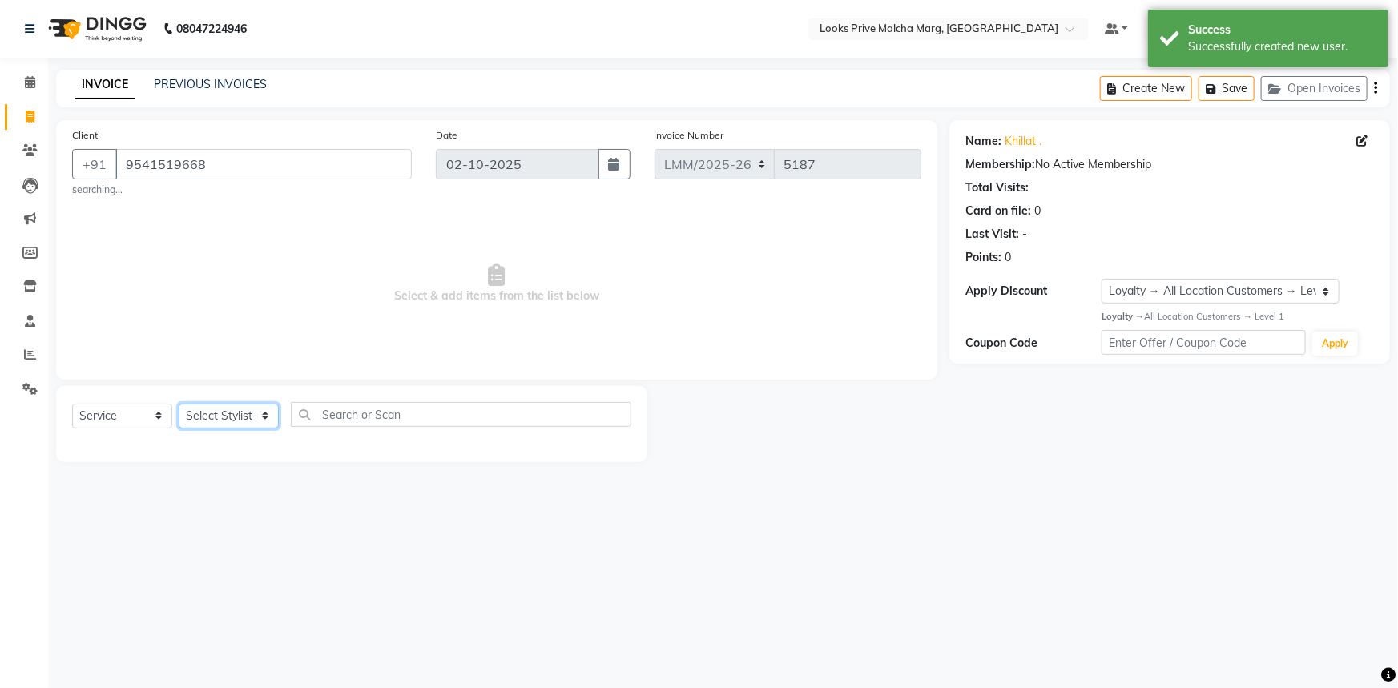
click at [231, 414] on select "Select Stylist [PERSON_NAME] [PERSON_NAME] Anas_Asst Counter_Sales Dharam_Pdct …" at bounding box center [229, 416] width 100 height 25
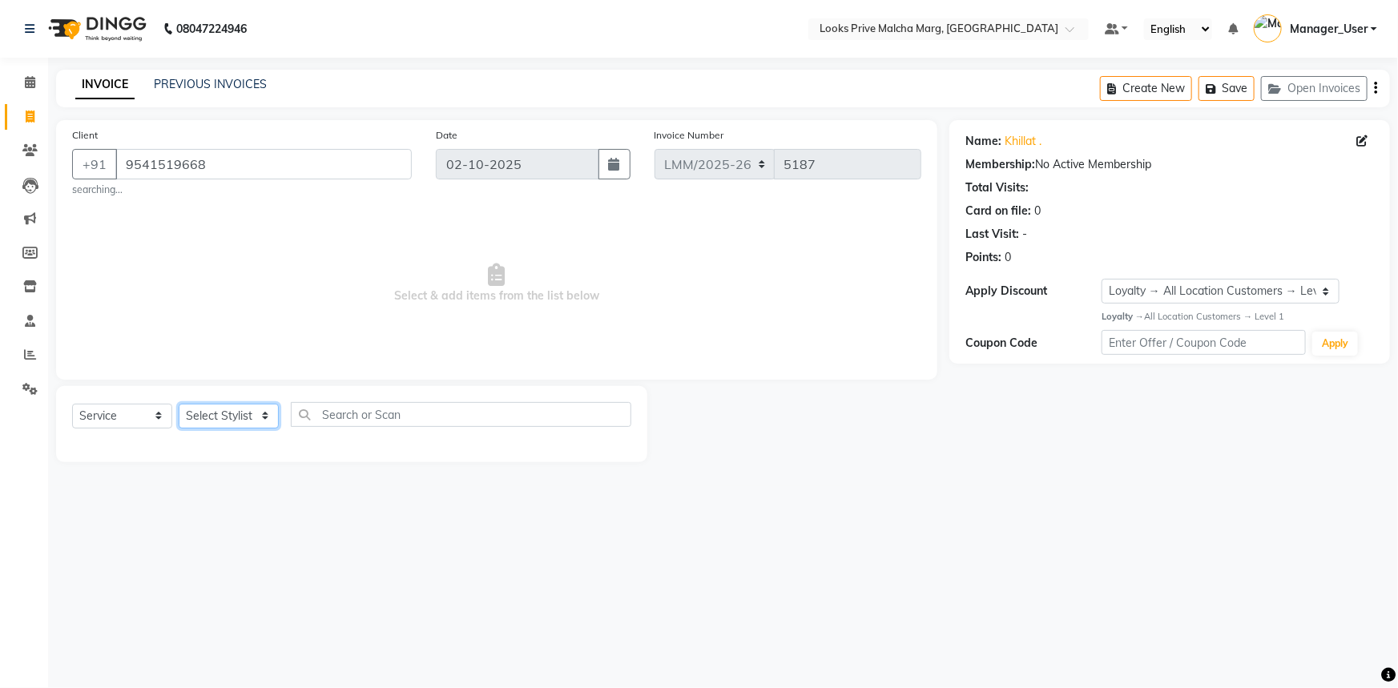
click at [244, 424] on select "Select Stylist [PERSON_NAME] [PERSON_NAME] Anas_Asst Counter_Sales Dharam_Pdct …" at bounding box center [229, 416] width 100 height 25
select select "66959"
click at [179, 404] on select "Select Stylist [PERSON_NAME] [PERSON_NAME] Anas_Asst Counter_Sales Dharam_Pdct …" at bounding box center [229, 416] width 100 height 25
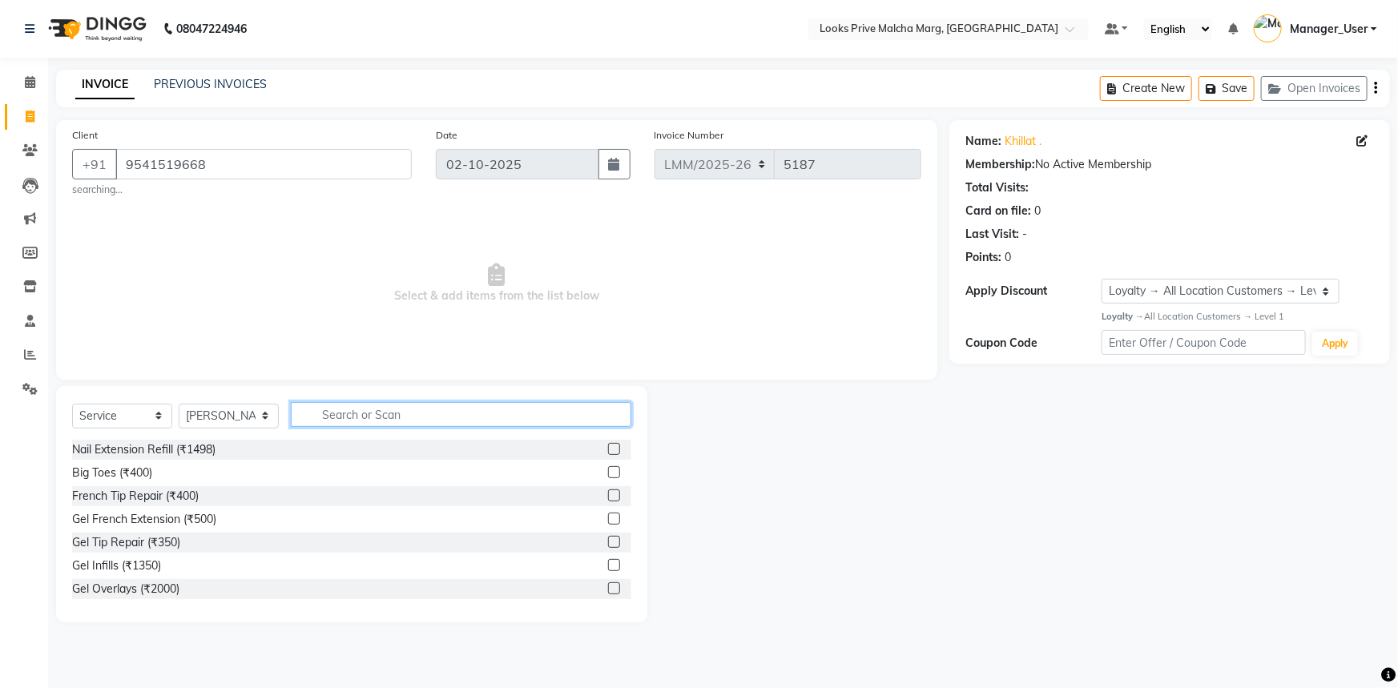
click at [470, 421] on input "text" at bounding box center [461, 414] width 341 height 25
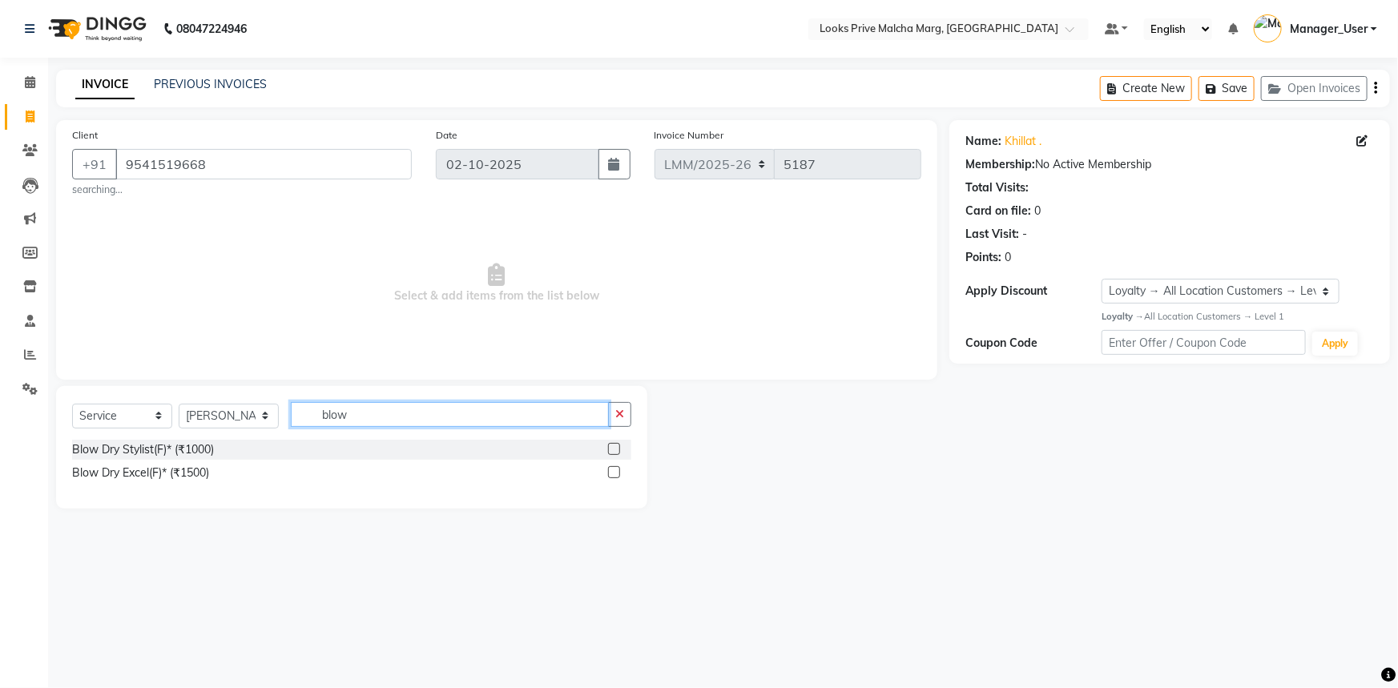
type input "blow"
click at [615, 473] on label at bounding box center [614, 472] width 12 height 12
click at [615, 473] on input "checkbox" at bounding box center [613, 473] width 10 height 10
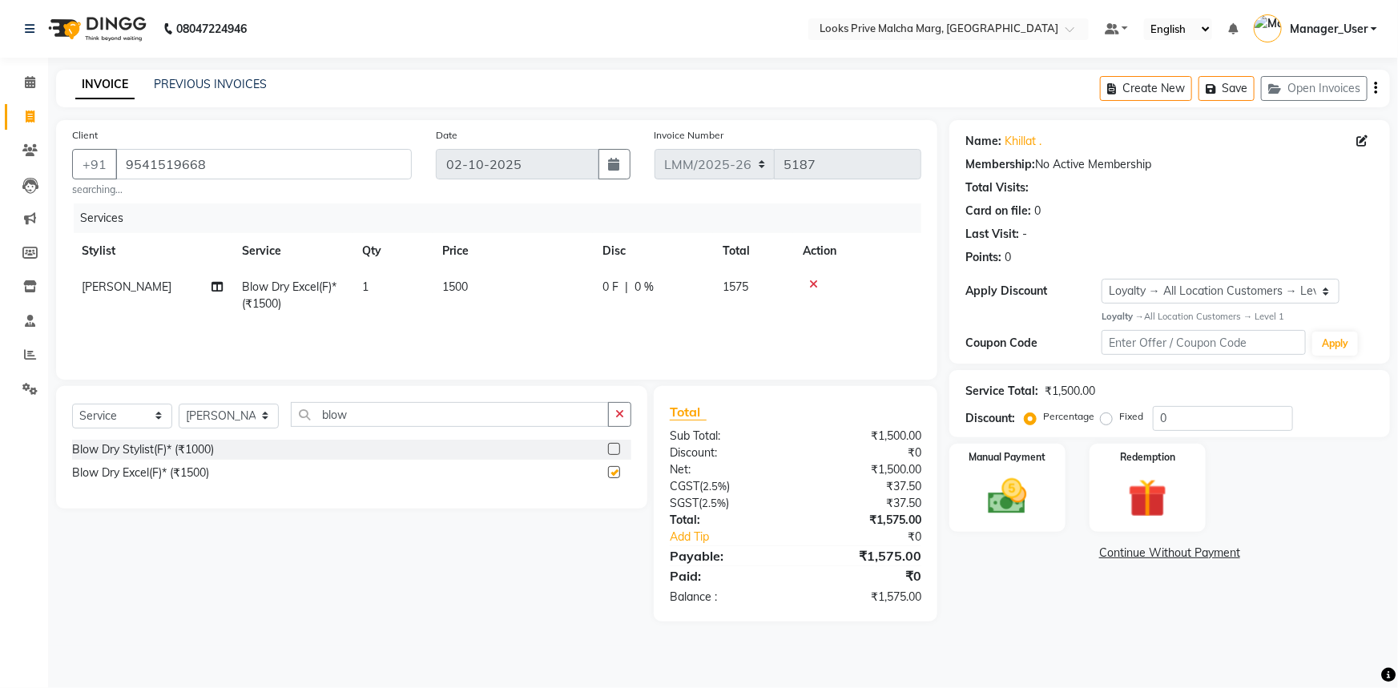
checkbox input "false"
click at [248, 419] on select "Select Stylist [PERSON_NAME] [PERSON_NAME] Anas_Asst Counter_Sales Dharam_Pdct …" at bounding box center [229, 416] width 100 height 25
select select "66967"
click at [179, 404] on select "Select Stylist [PERSON_NAME] [PERSON_NAME] Anas_Asst Counter_Sales Dharam_Pdct …" at bounding box center [229, 416] width 100 height 25
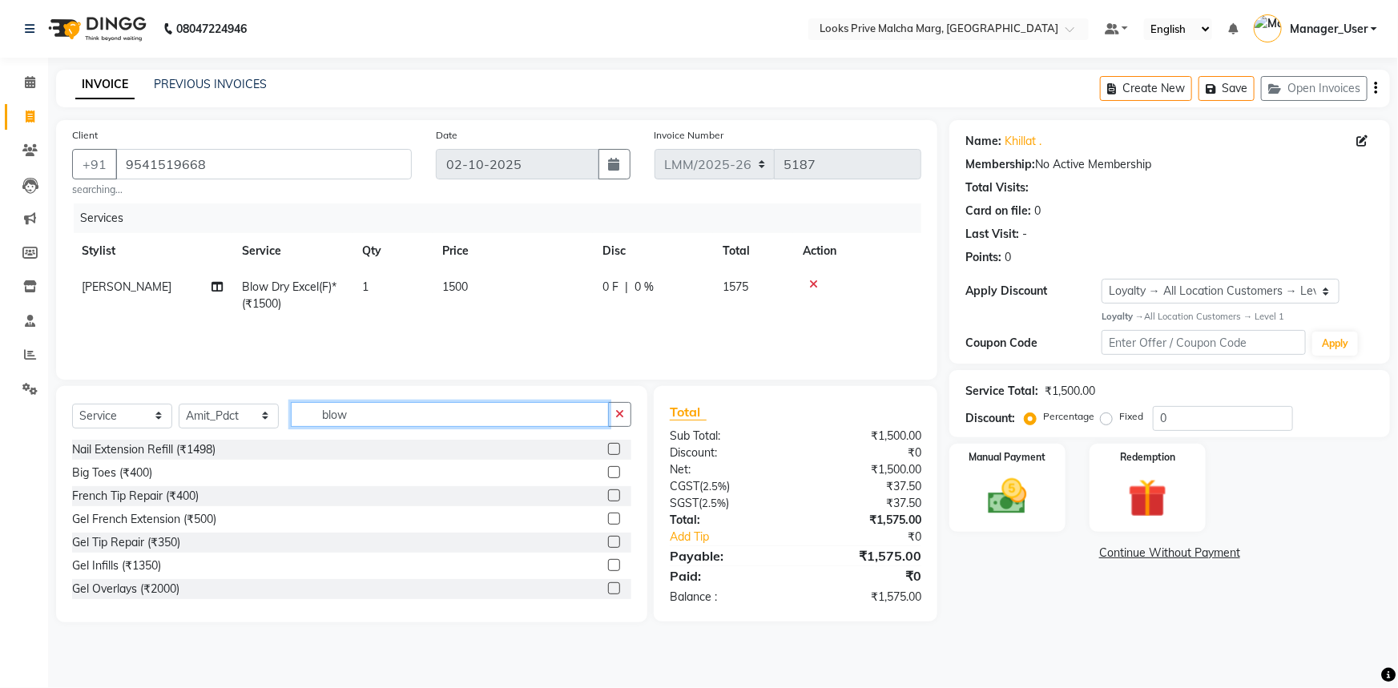
click at [376, 417] on input "blow" at bounding box center [450, 414] width 318 height 25
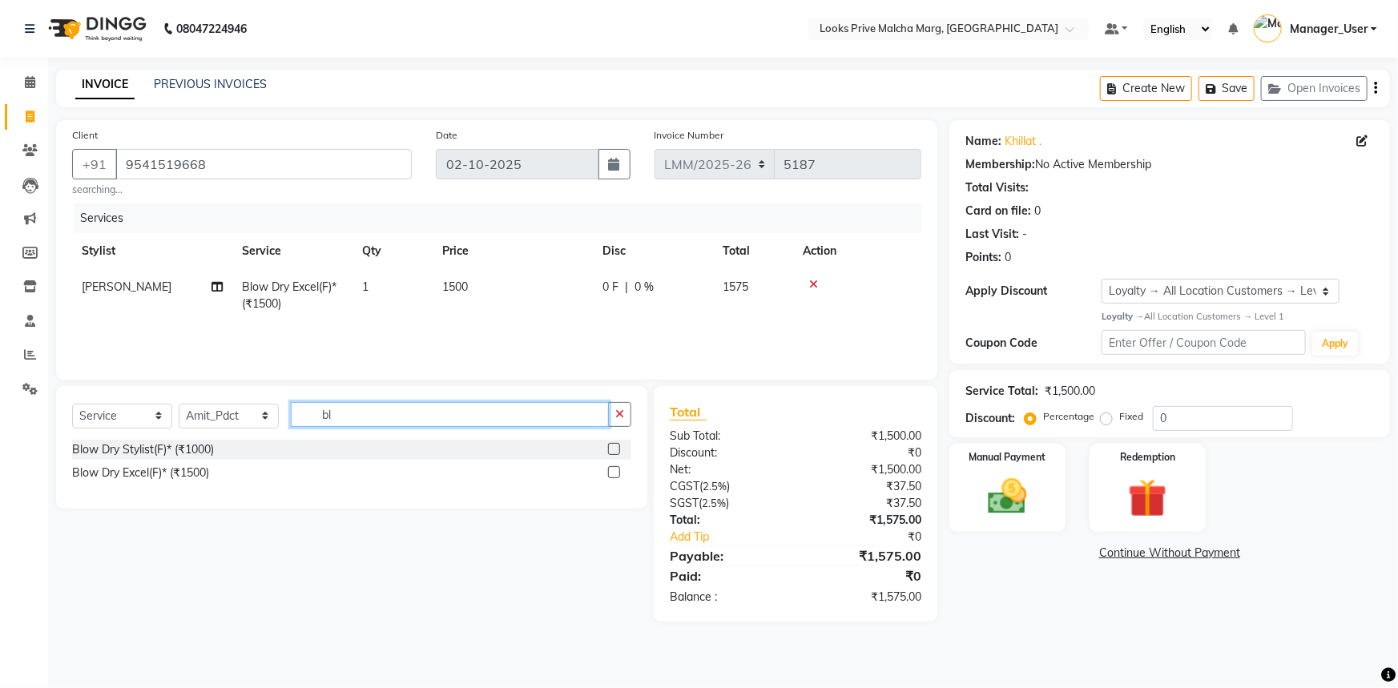
type input "b"
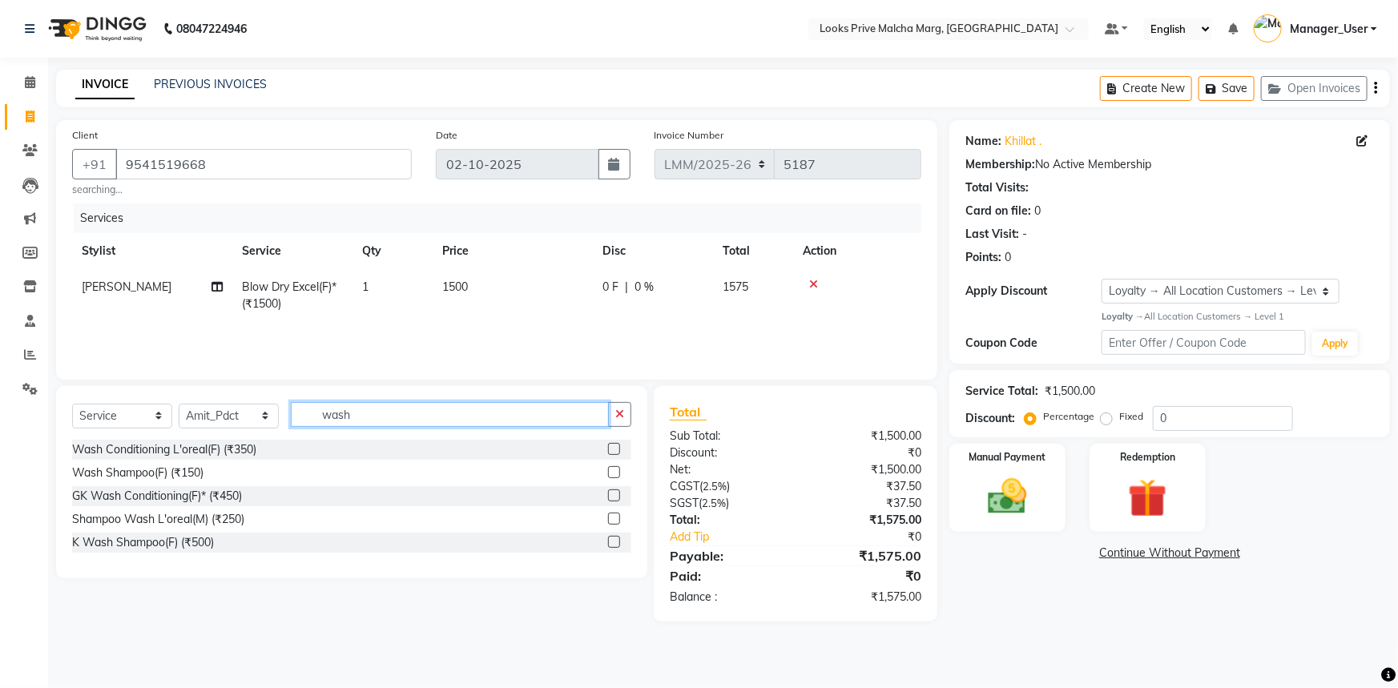
type input "wash"
click at [613, 542] on label at bounding box center [614, 542] width 12 height 12
click at [613, 542] on input "checkbox" at bounding box center [613, 543] width 10 height 10
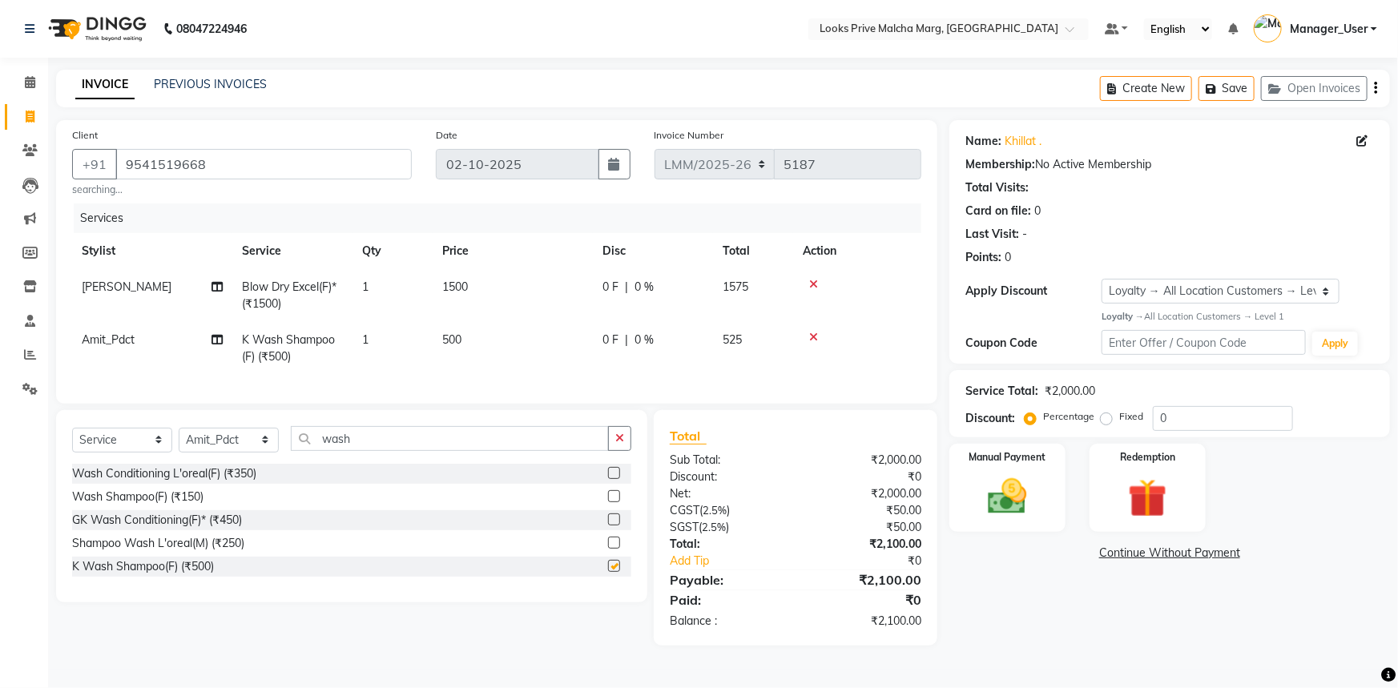
checkbox input "false"
click at [473, 328] on td "500" at bounding box center [513, 348] width 160 height 53
select select "66967"
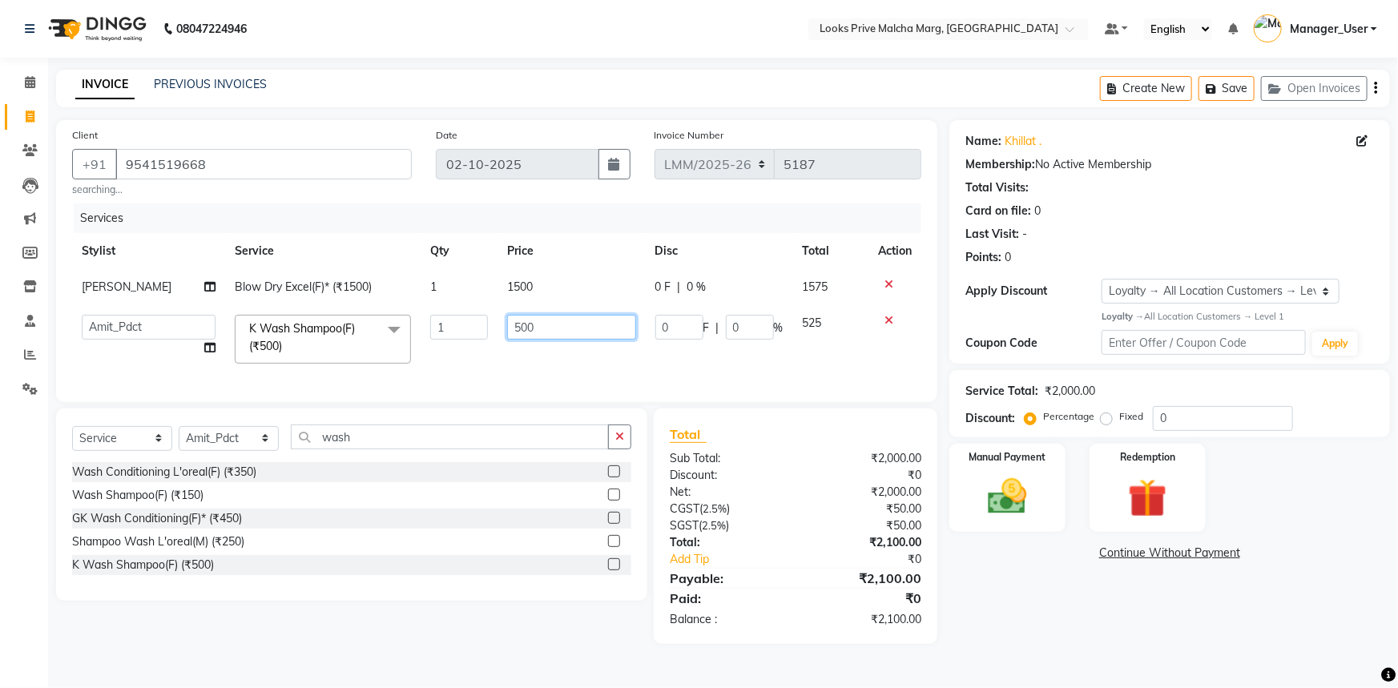
click at [537, 329] on input "500" at bounding box center [571, 327] width 128 height 25
type input "5"
type input "700"
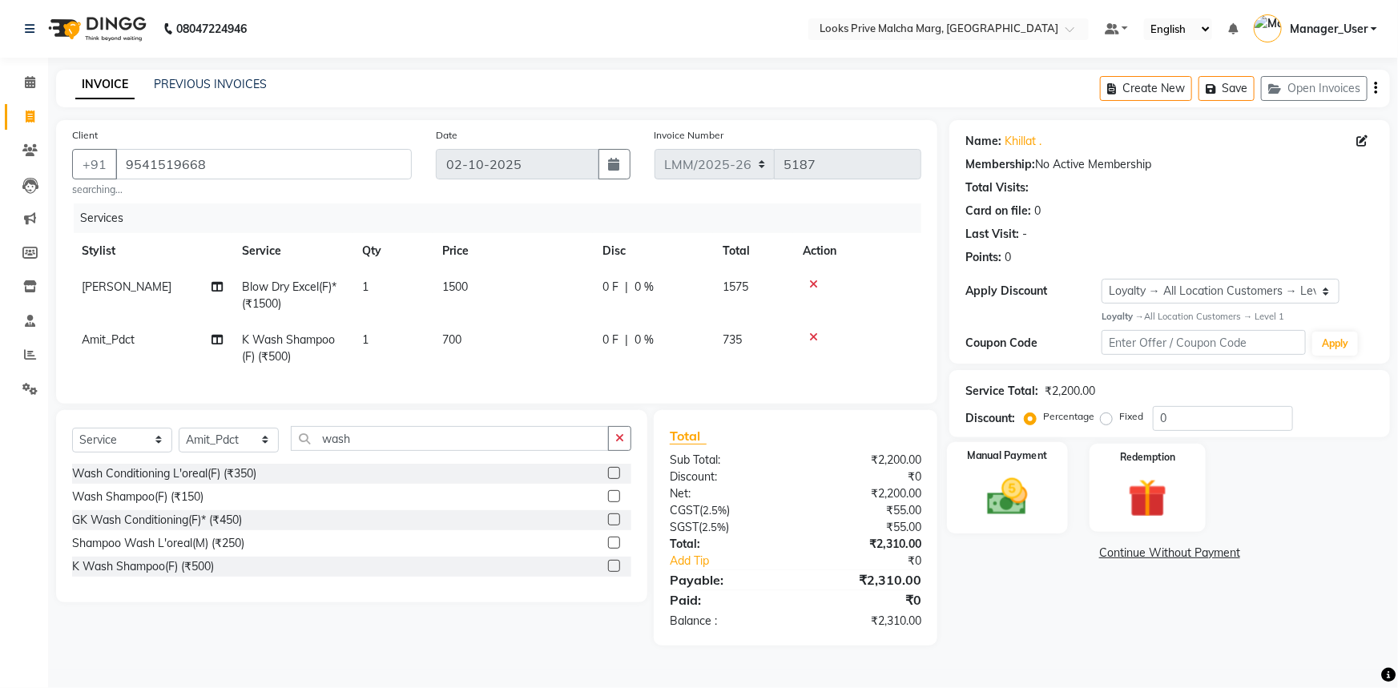
click at [1013, 486] on img at bounding box center [1008, 497] width 66 height 46
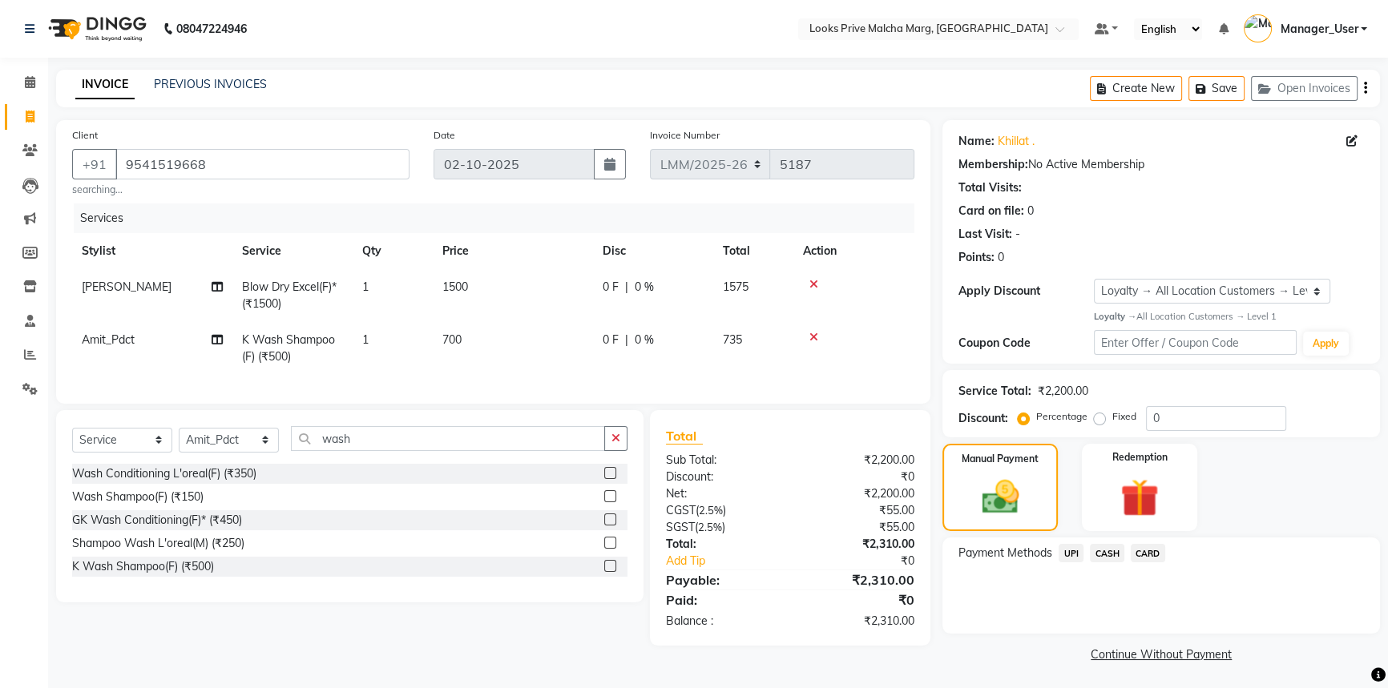
click at [1066, 550] on span "UPI" at bounding box center [1070, 553] width 25 height 18
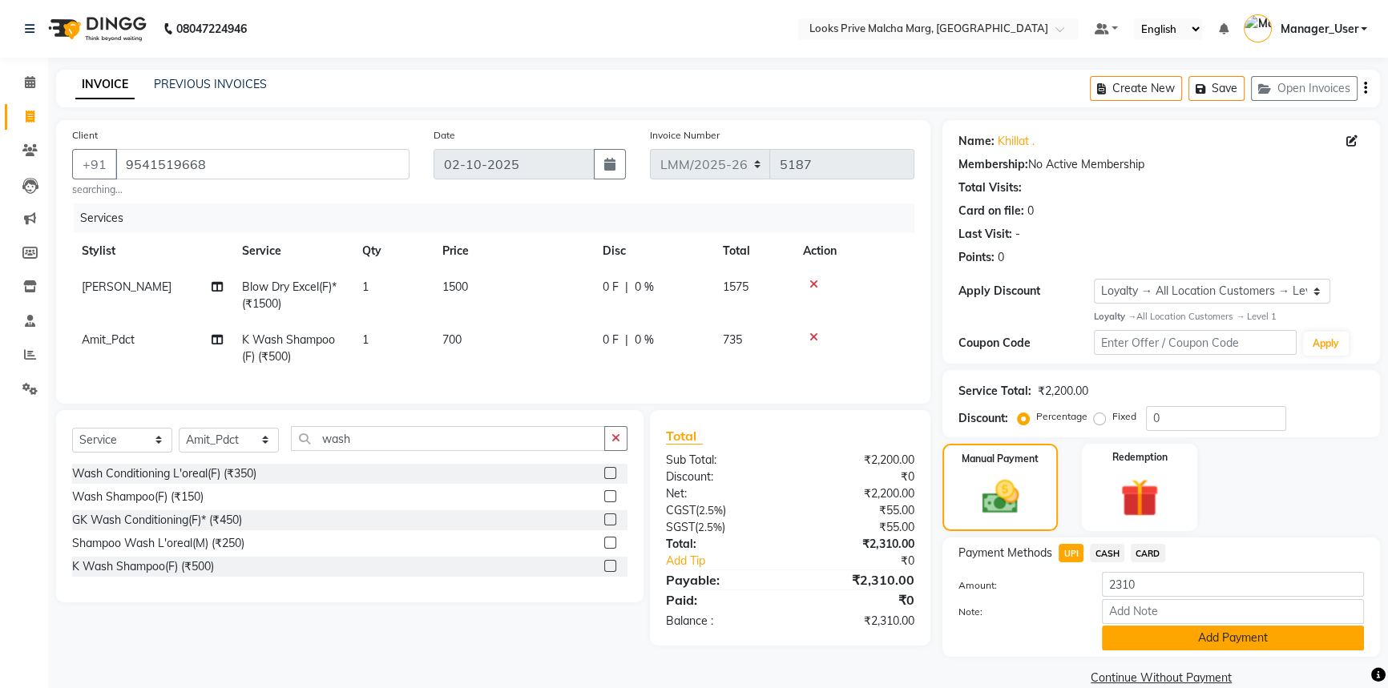
scroll to position [26, 0]
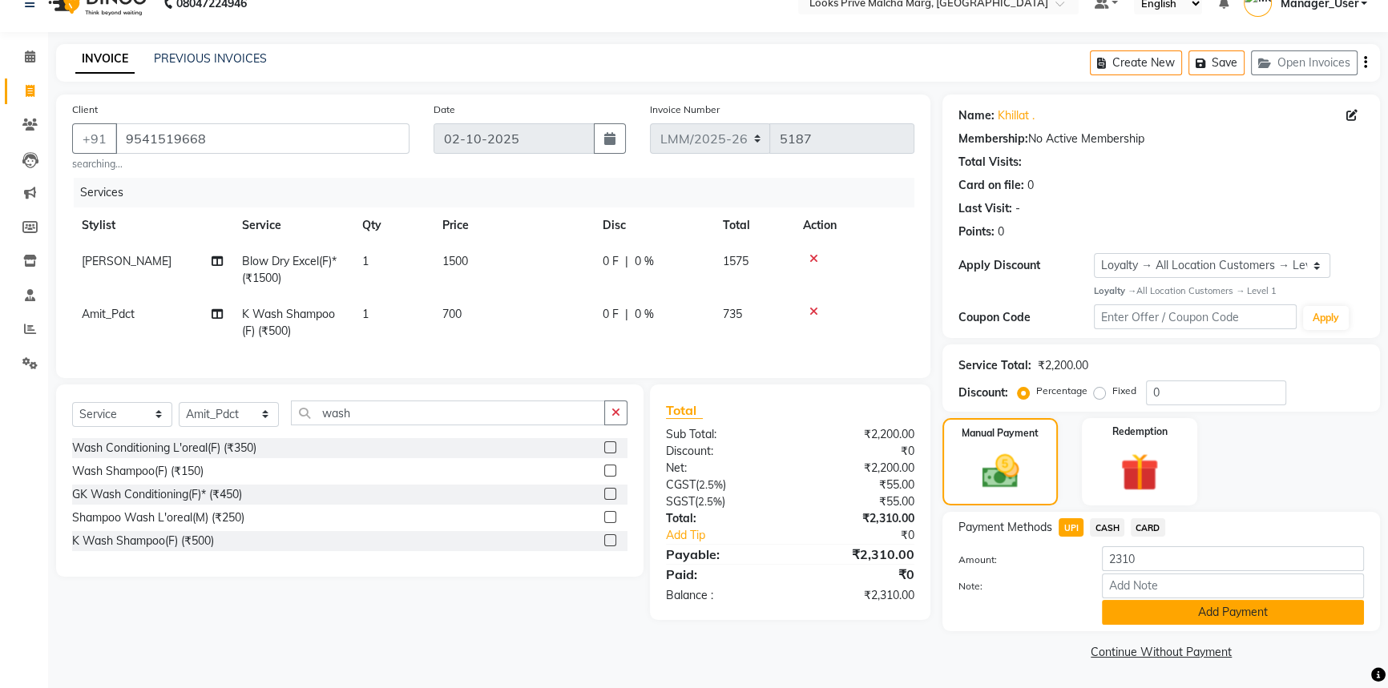
click at [1198, 611] on button "Add Payment" at bounding box center [1233, 612] width 262 height 25
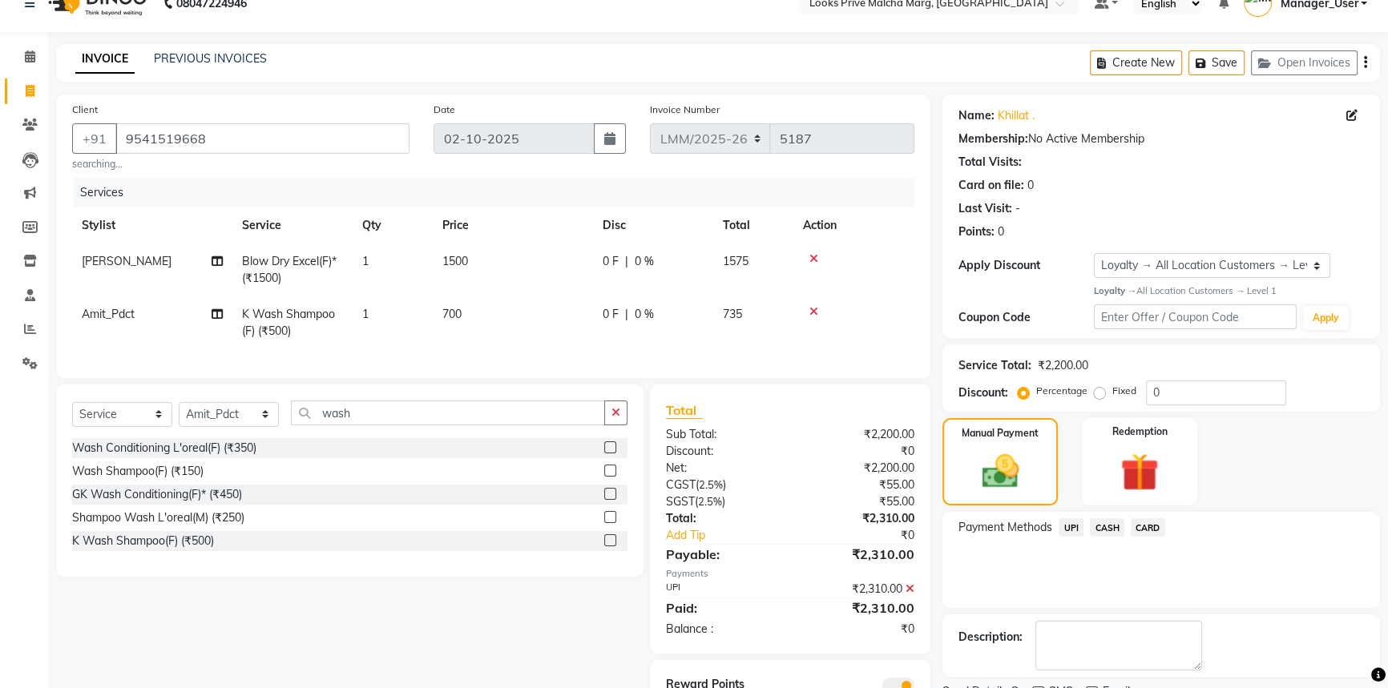
scroll to position [107, 0]
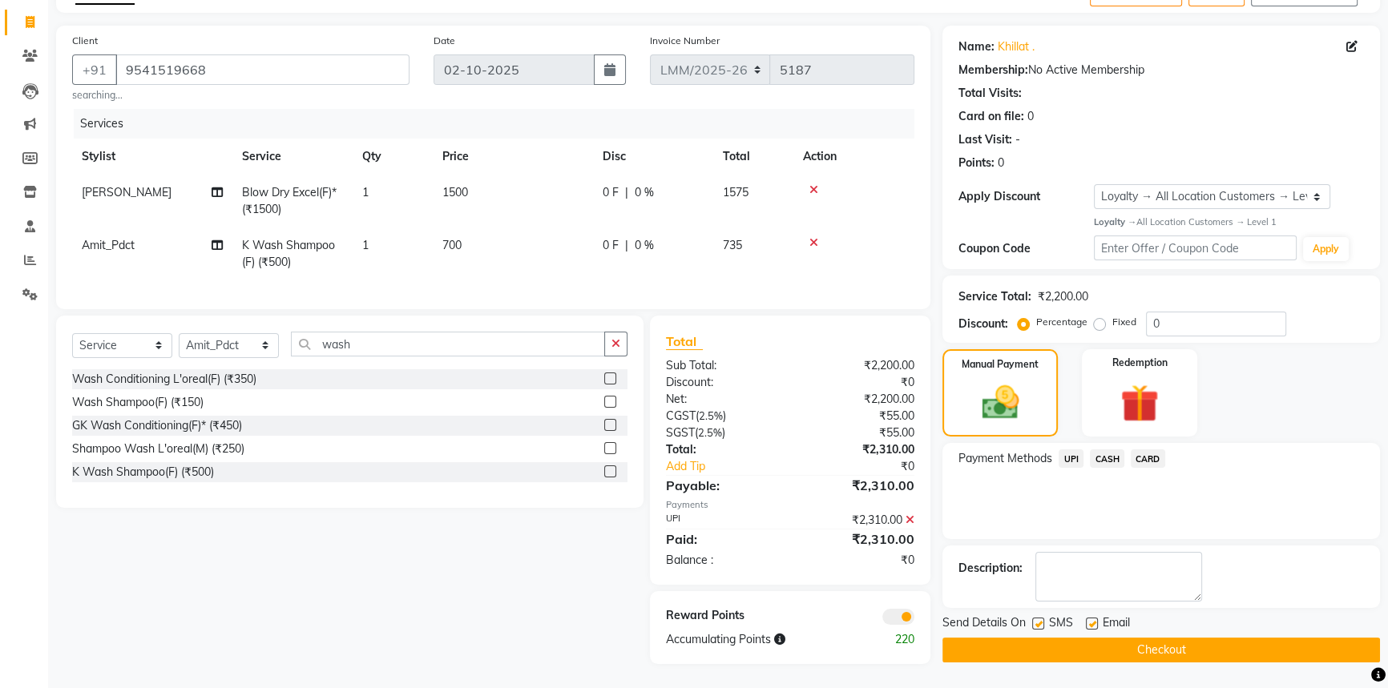
click at [1207, 640] on button "Checkout" at bounding box center [1160, 650] width 437 height 25
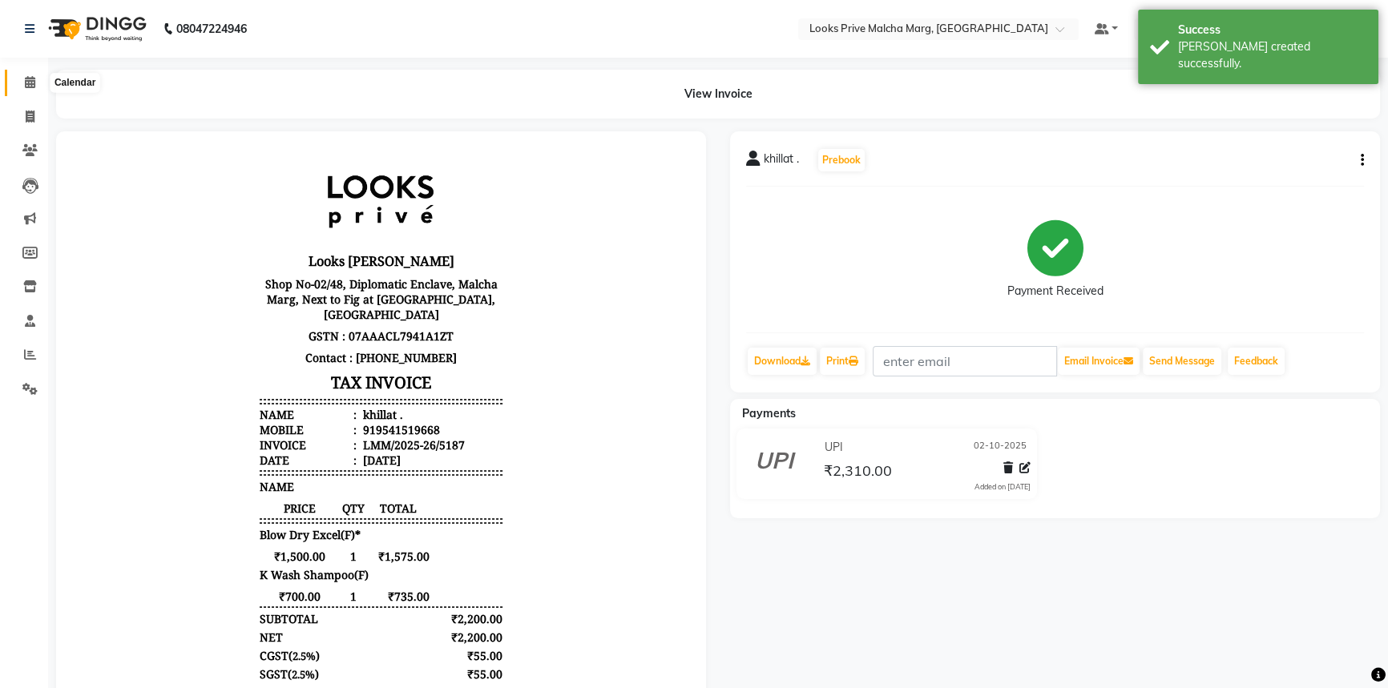
click at [34, 80] on icon at bounding box center [30, 82] width 10 height 12
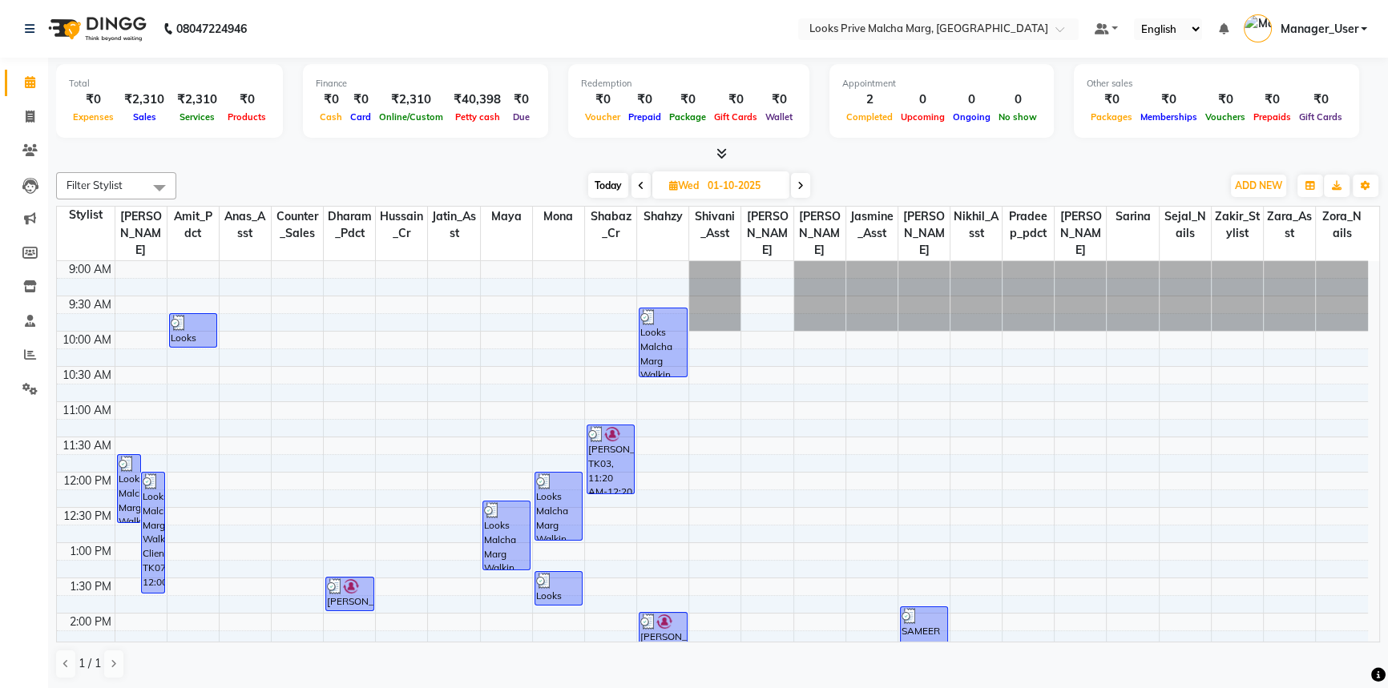
click at [808, 188] on span at bounding box center [800, 185] width 19 height 25
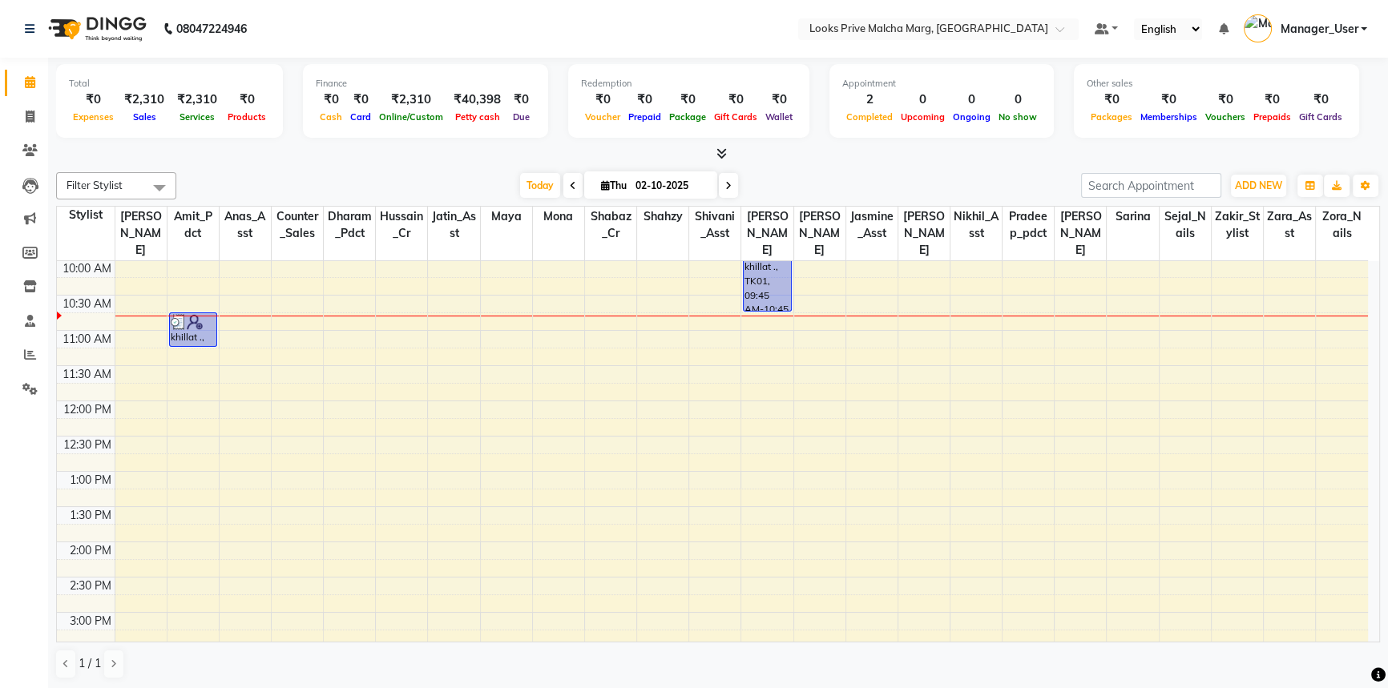
click at [570, 183] on icon at bounding box center [573, 186] width 6 height 10
type input "01-10-2025"
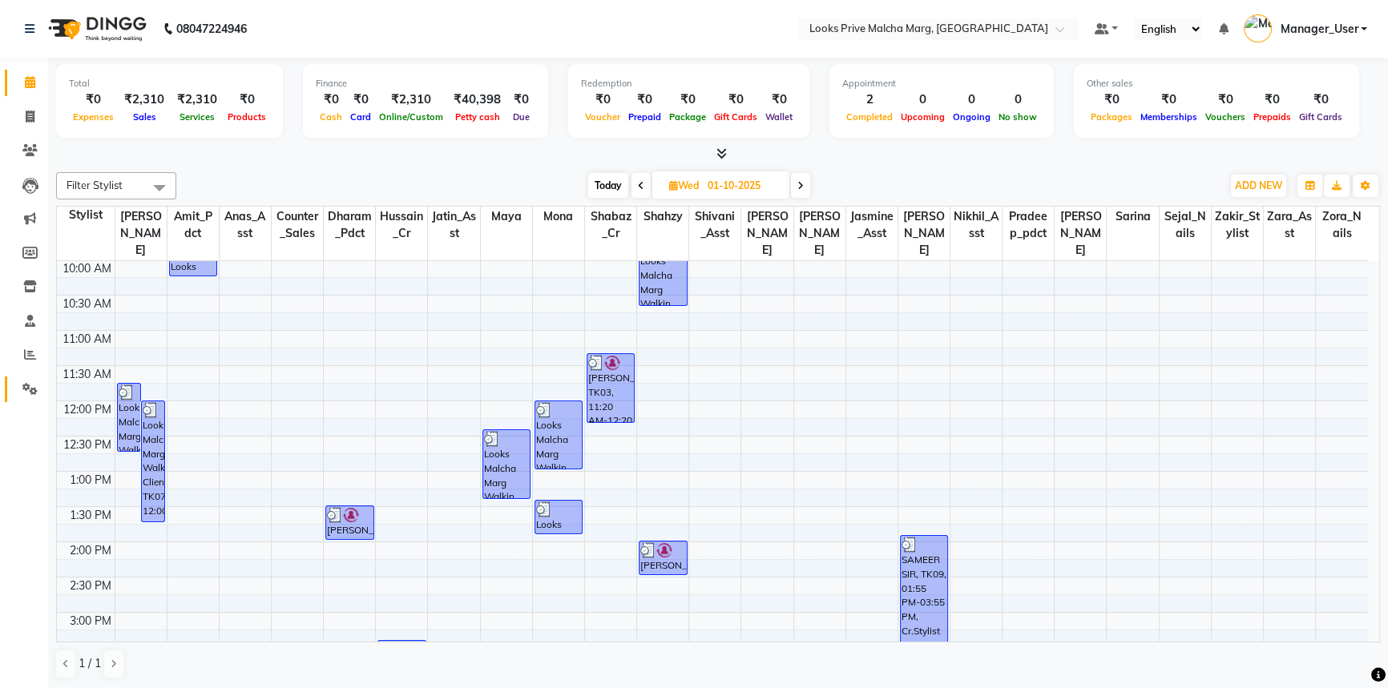
click at [34, 398] on link "Settings" at bounding box center [24, 390] width 38 height 26
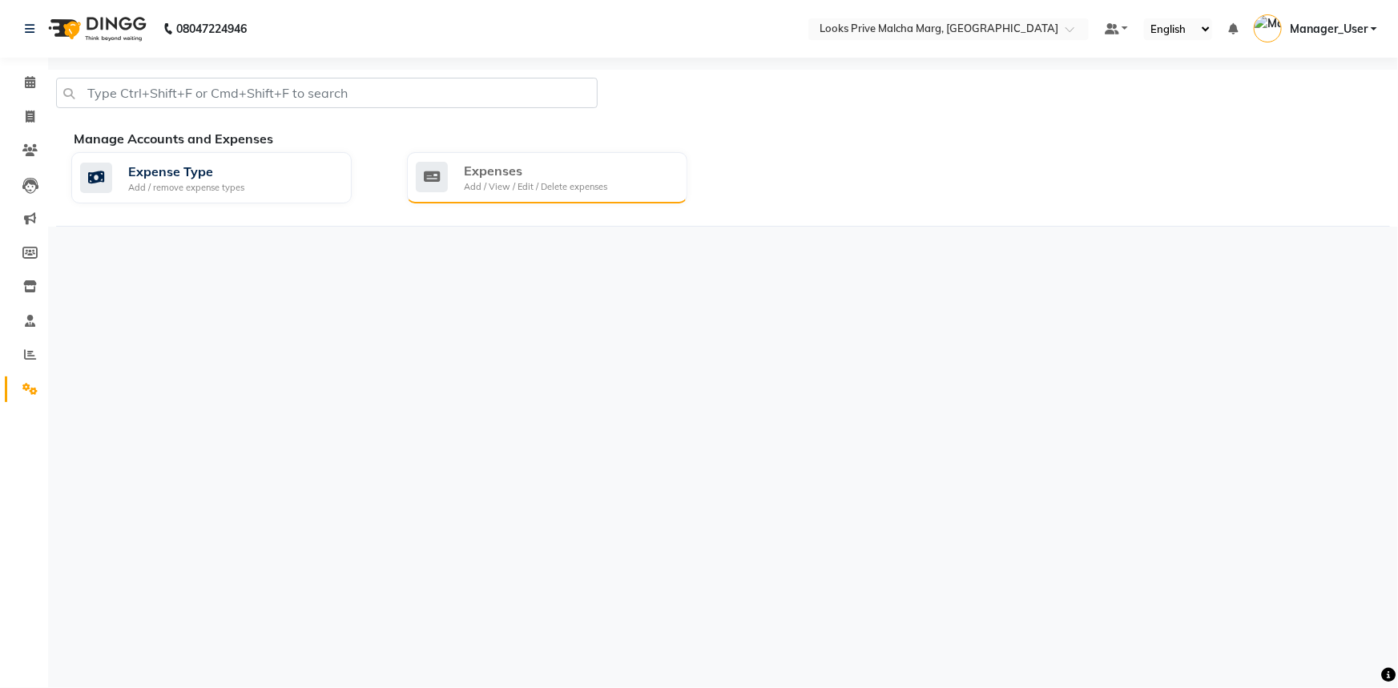
click at [603, 178] on div "Expenses" at bounding box center [535, 170] width 143 height 19
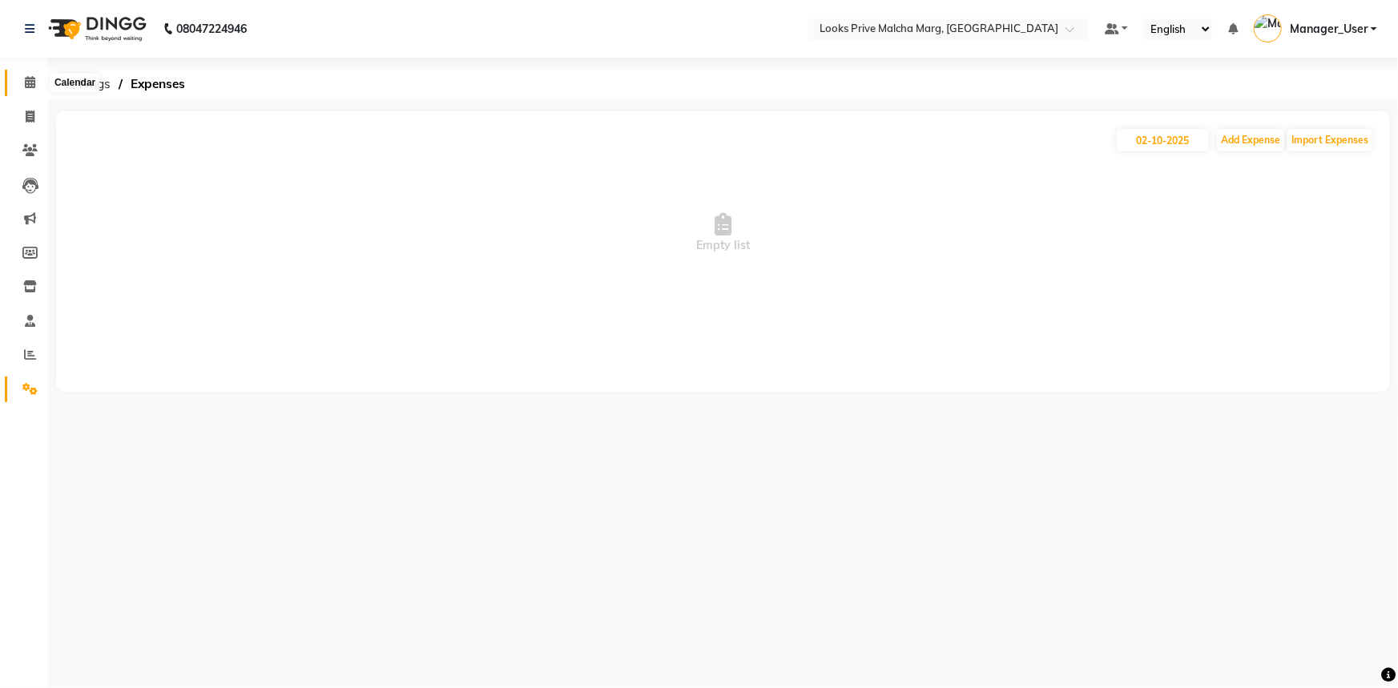
click at [26, 84] on icon at bounding box center [30, 82] width 10 height 12
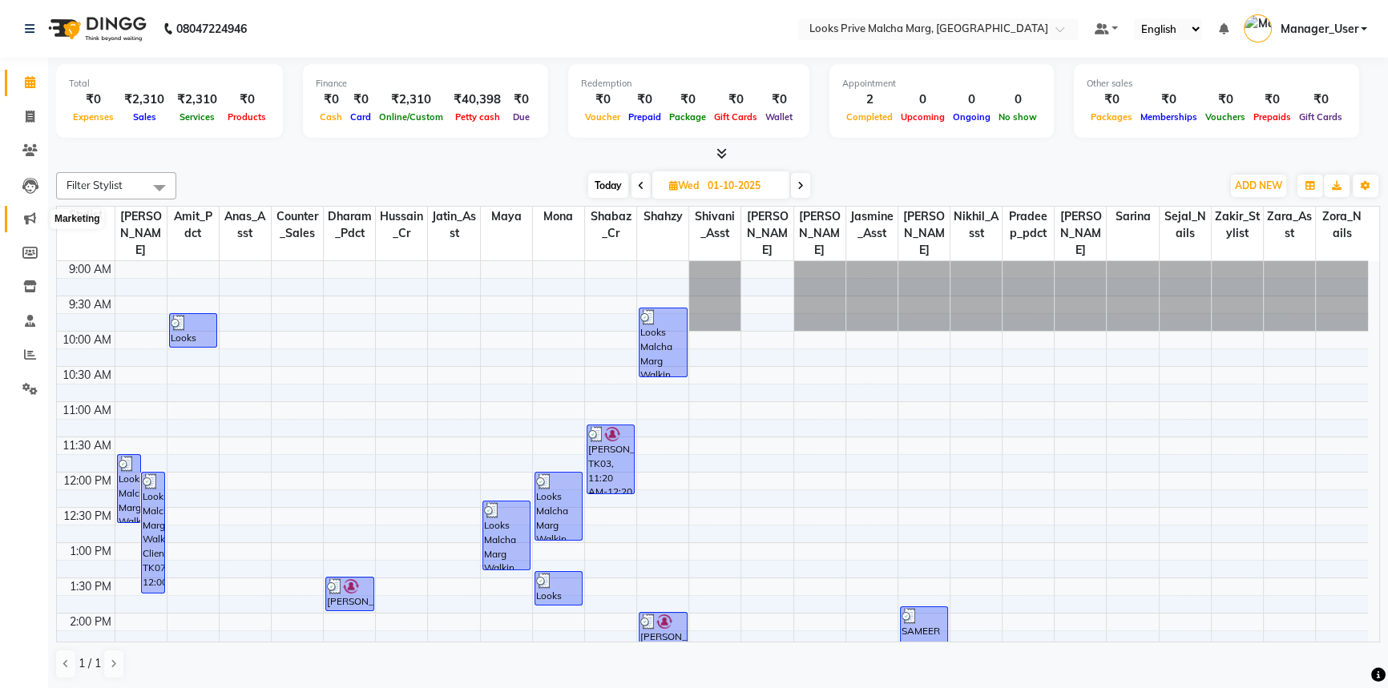
click at [34, 216] on icon at bounding box center [30, 218] width 12 height 12
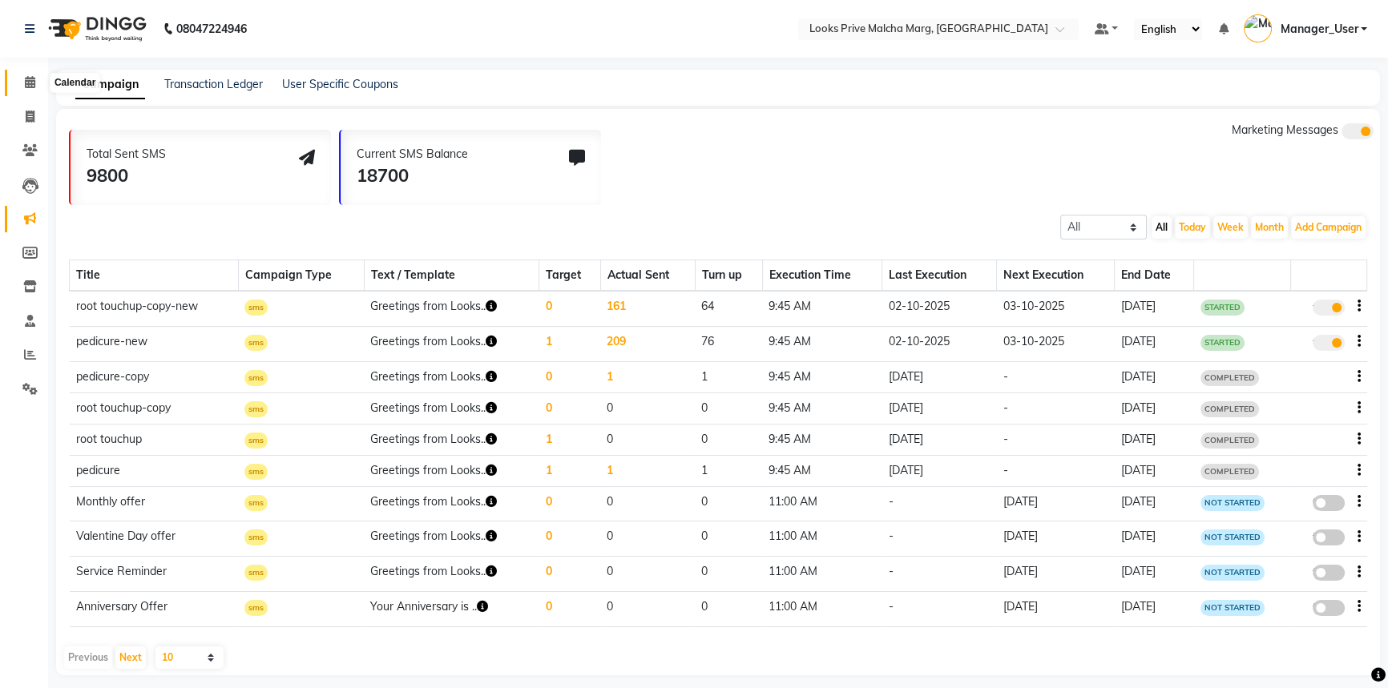
click at [34, 83] on icon at bounding box center [30, 82] width 10 height 12
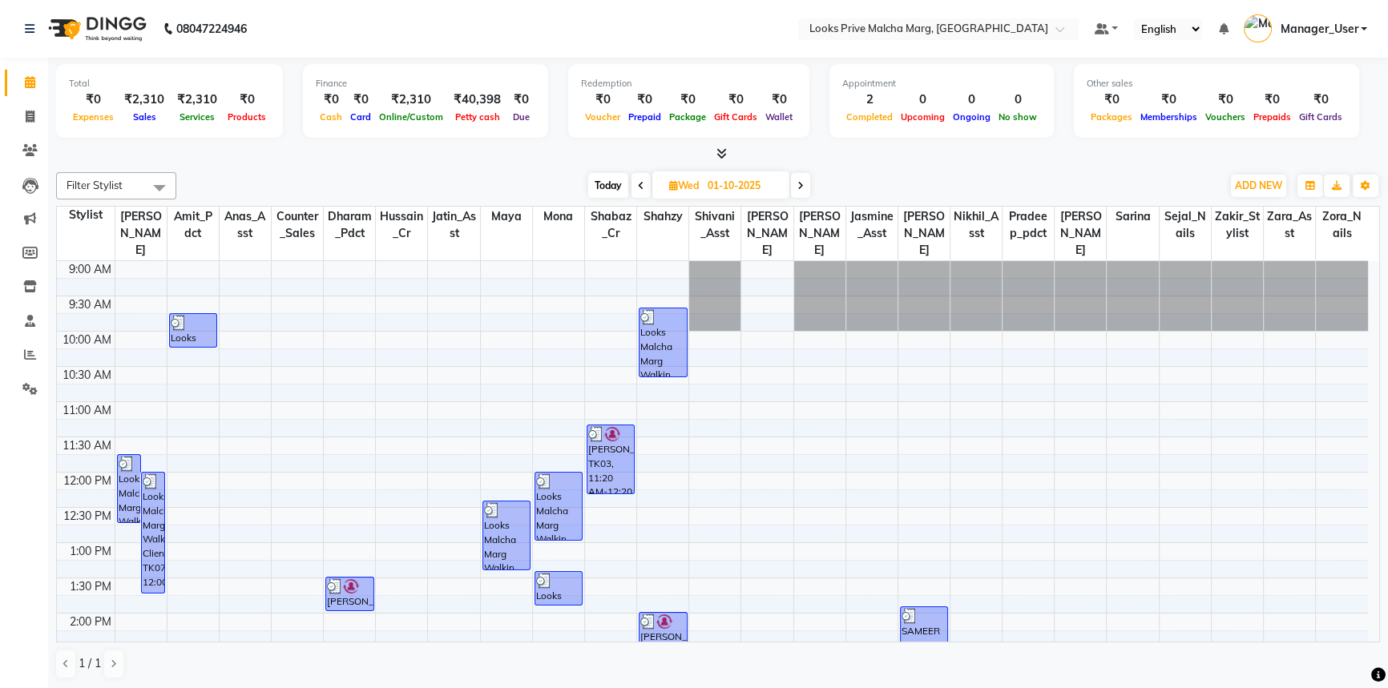
click at [478, 103] on div "₹40,398" at bounding box center [477, 100] width 60 height 18
click at [725, 152] on icon at bounding box center [721, 153] width 10 height 12
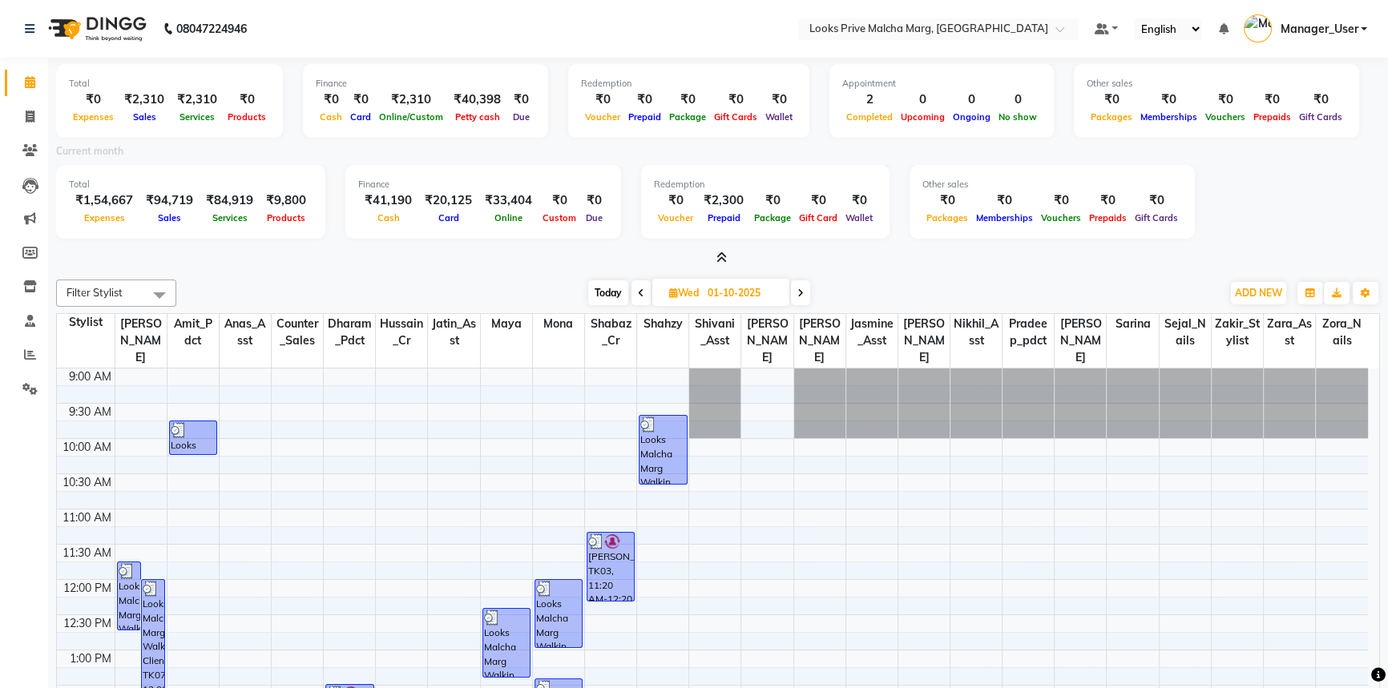
click at [638, 294] on icon at bounding box center [641, 293] width 6 height 10
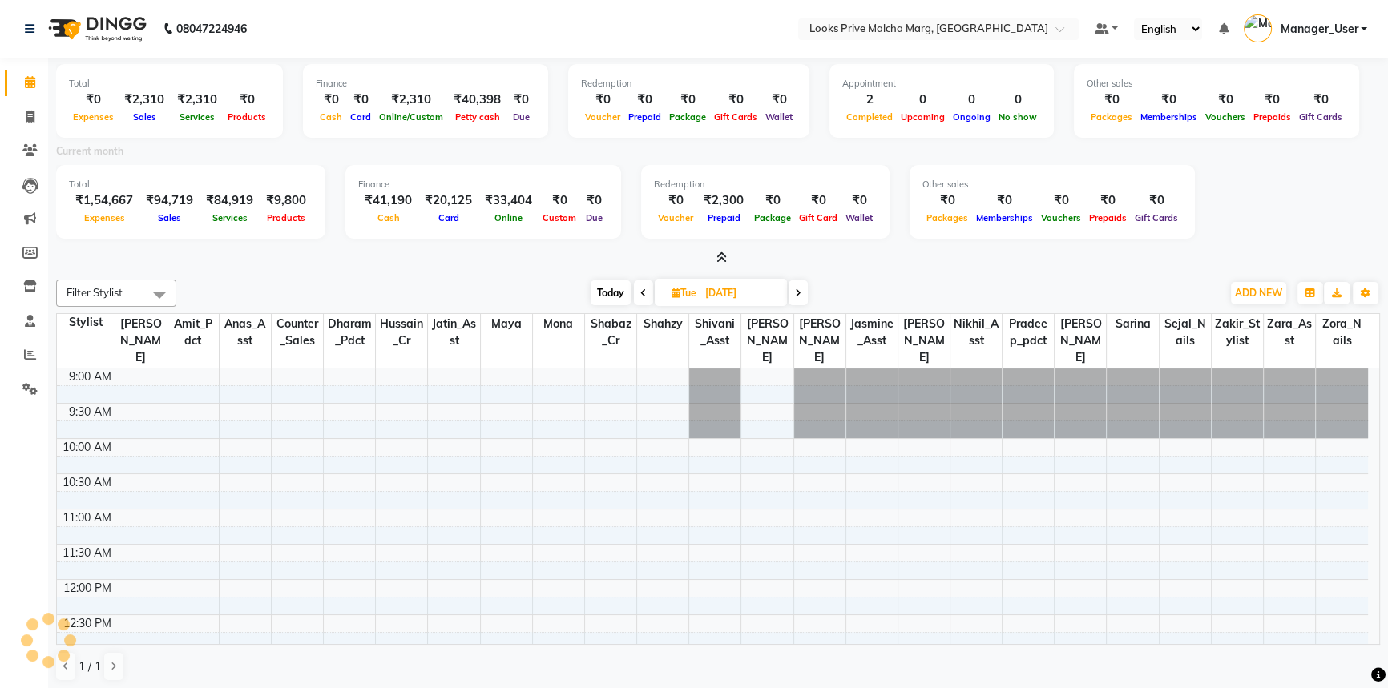
scroll to position [71, 0]
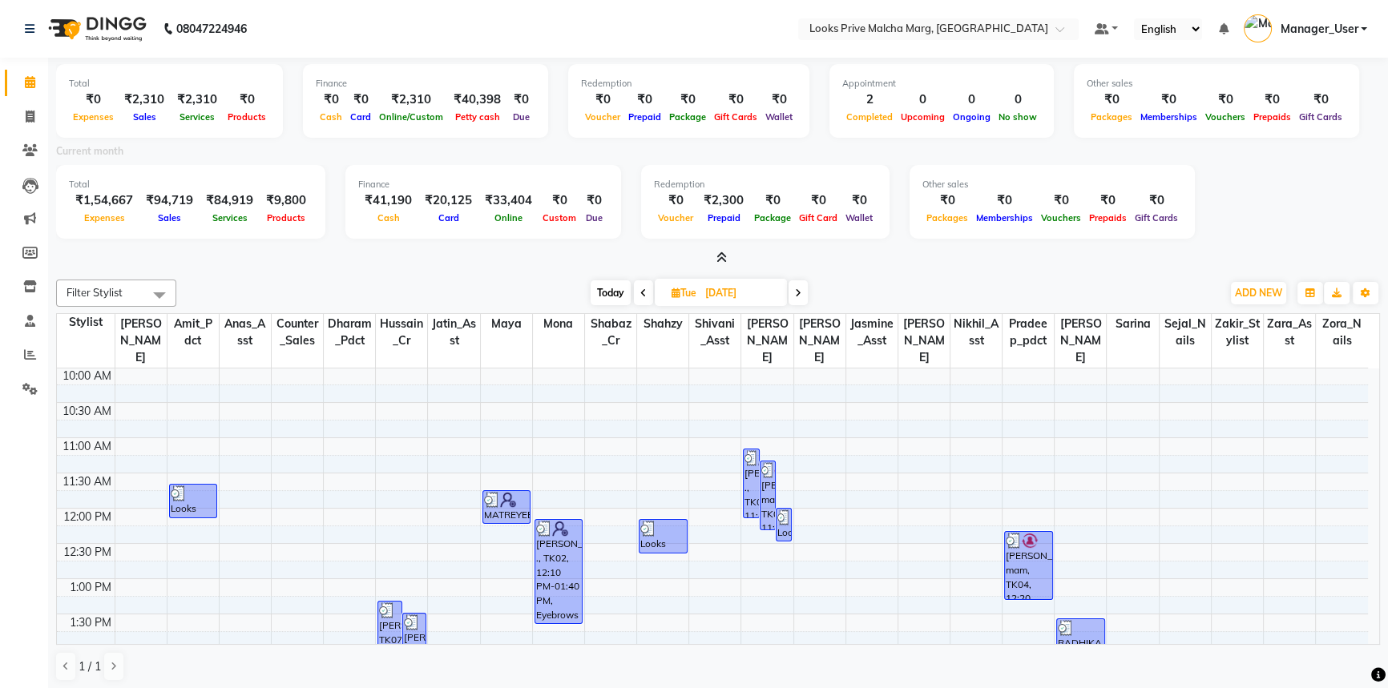
click at [794, 293] on span at bounding box center [797, 292] width 19 height 25
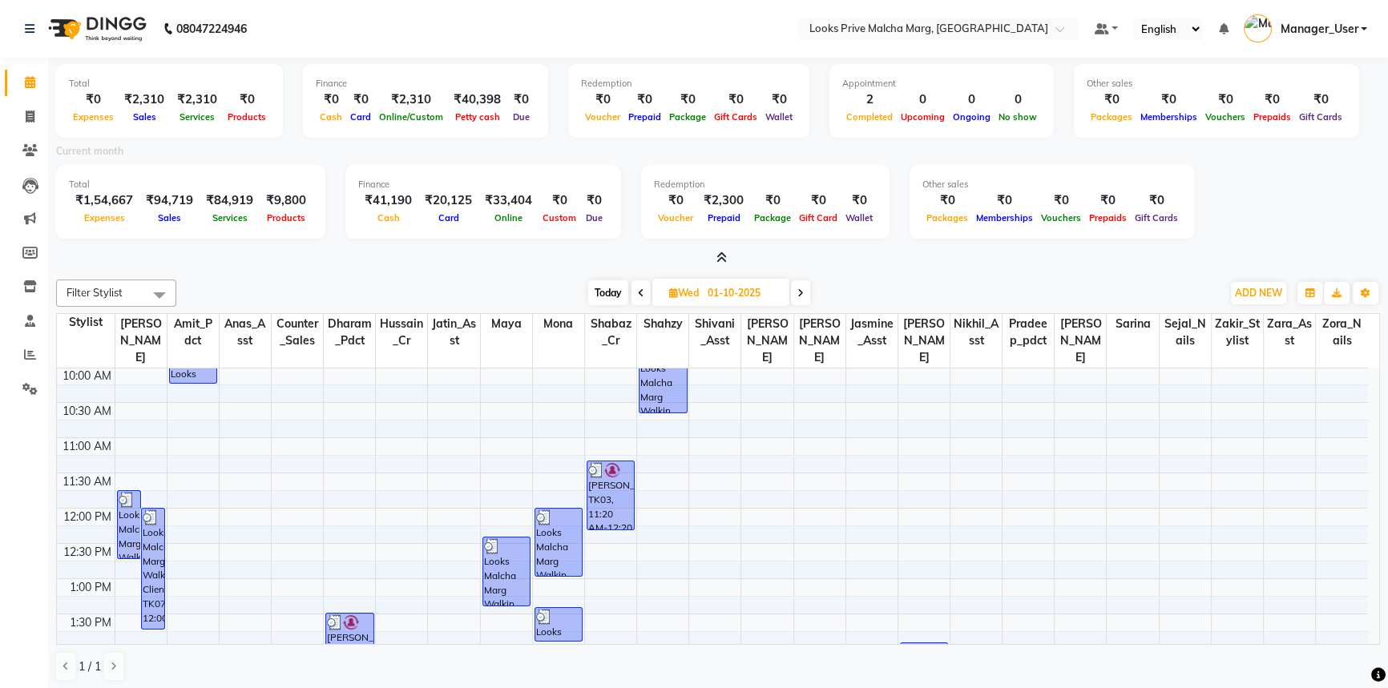
drag, startPoint x: 802, startPoint y: 293, endPoint x: 696, endPoint y: 294, distance: 105.8
click at [802, 294] on icon at bounding box center [800, 293] width 6 height 10
type input "02-10-2025"
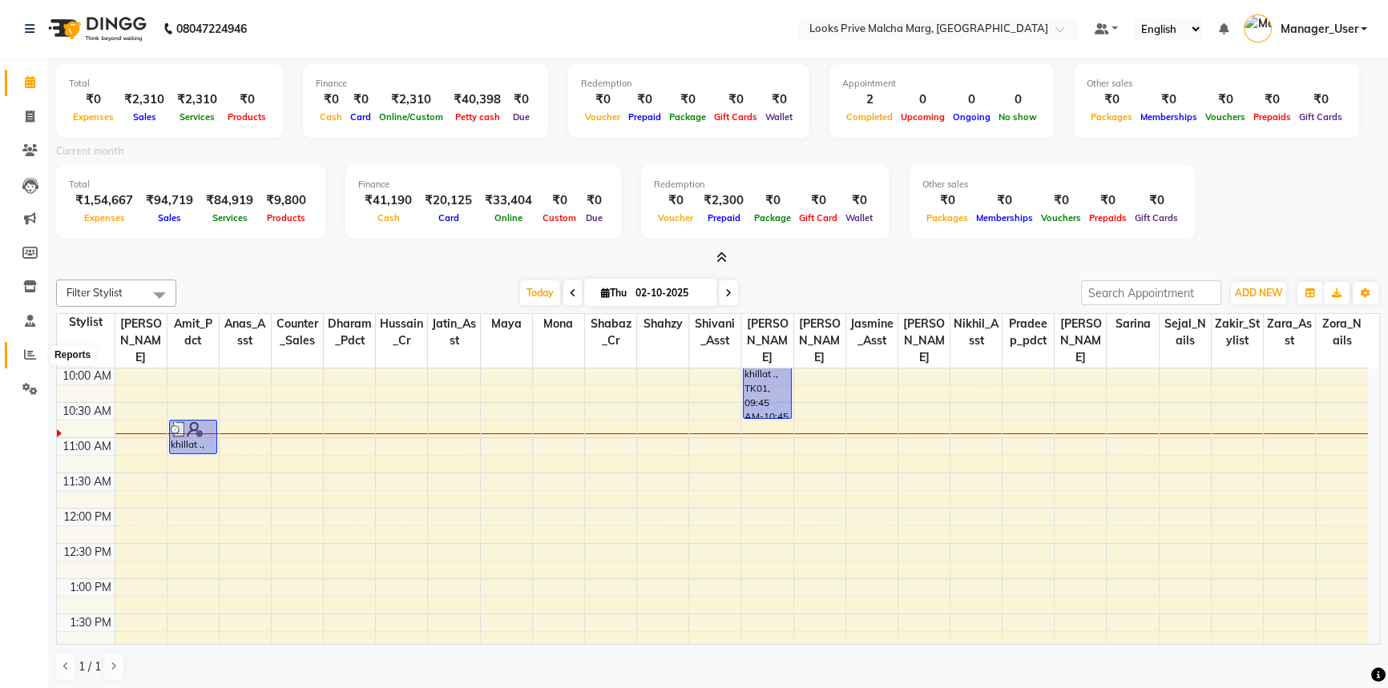
click at [28, 352] on icon at bounding box center [30, 355] width 12 height 12
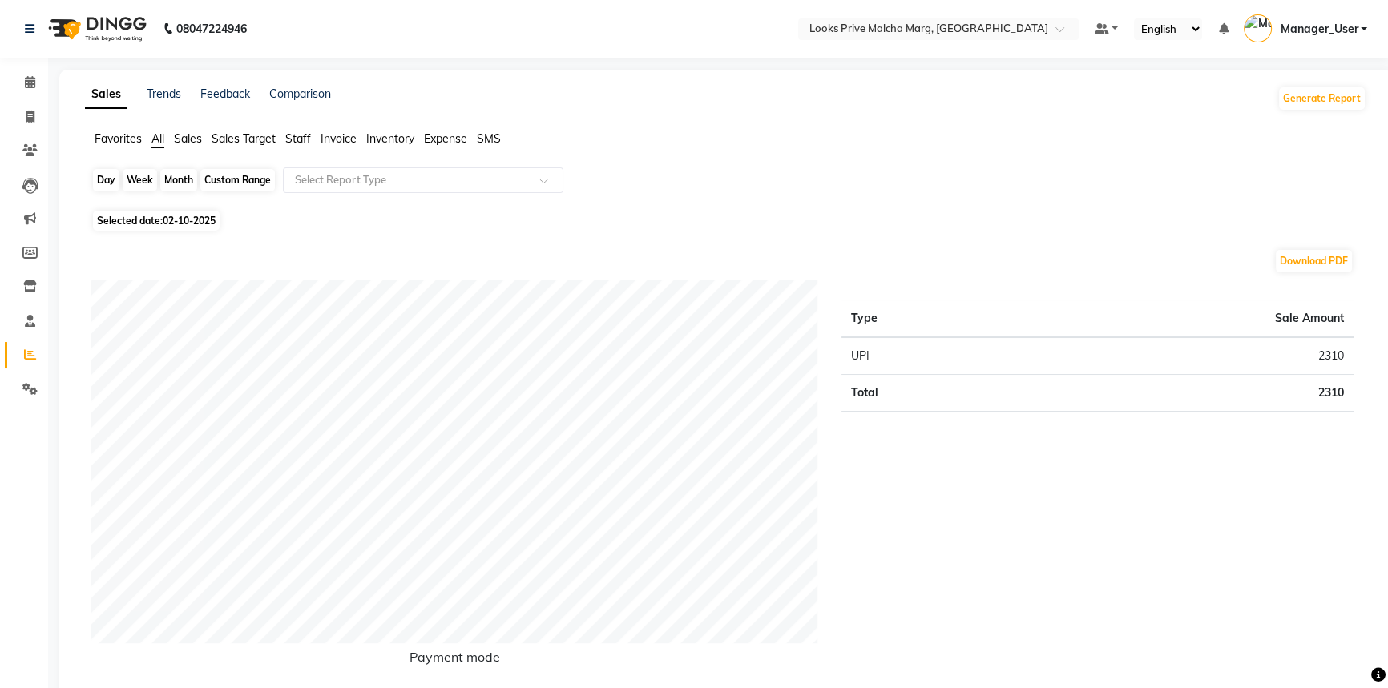
click at [109, 180] on div "Day" at bounding box center [106, 180] width 26 height 22
select select "10"
select select "2025"
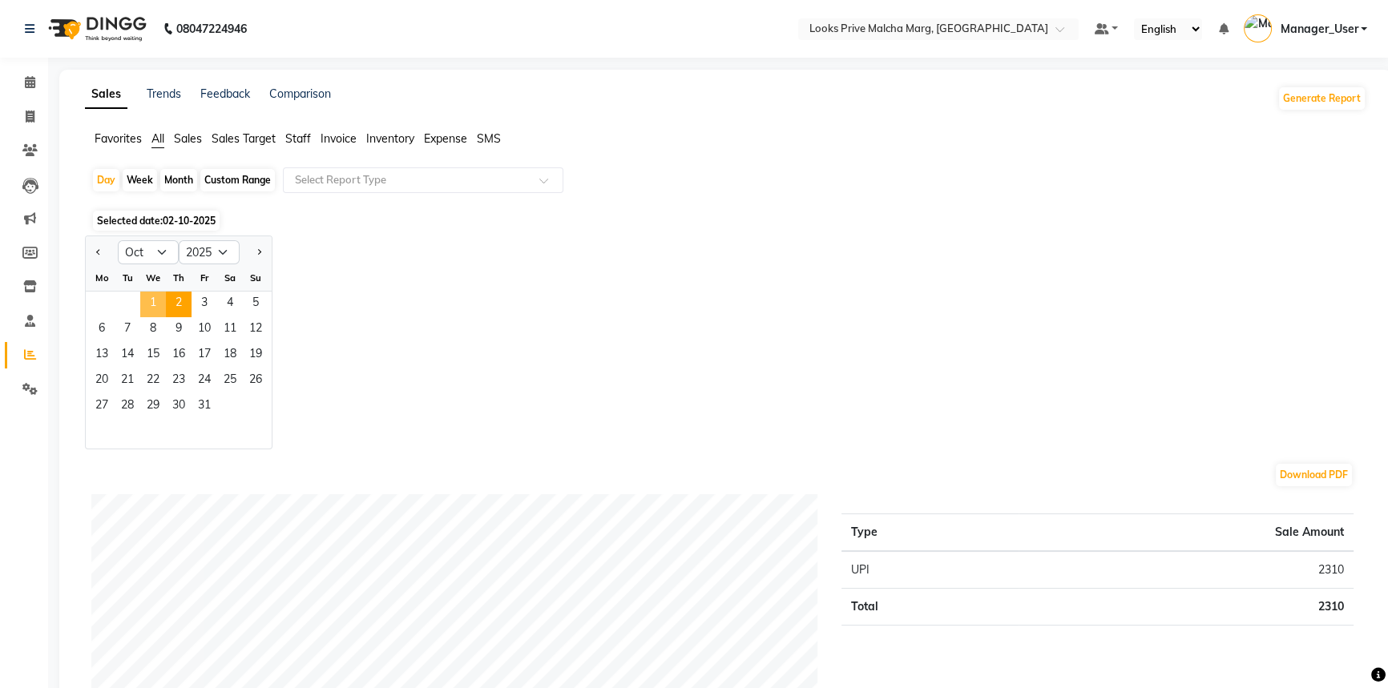
click at [156, 298] on span "1" at bounding box center [153, 305] width 26 height 26
